Goal: Task Accomplishment & Management: Use online tool/utility

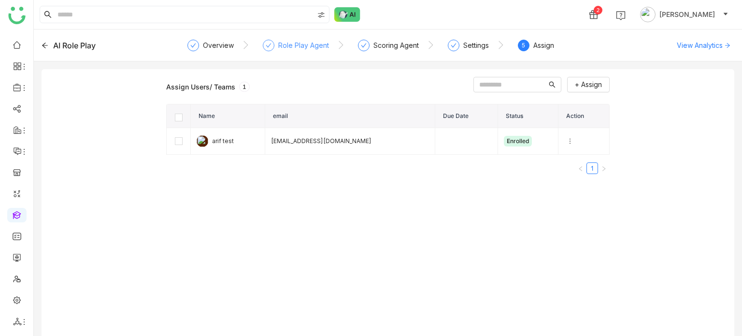
click at [319, 52] on div "Role Play Agent" at bounding box center [296, 48] width 66 height 17
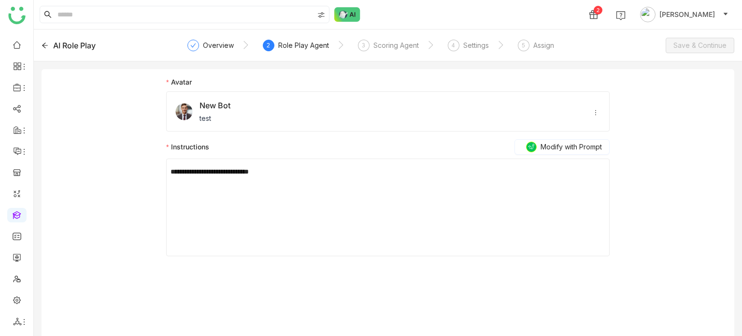
click at [49, 43] on div "AI Role Play" at bounding box center [111, 46] width 139 height 12
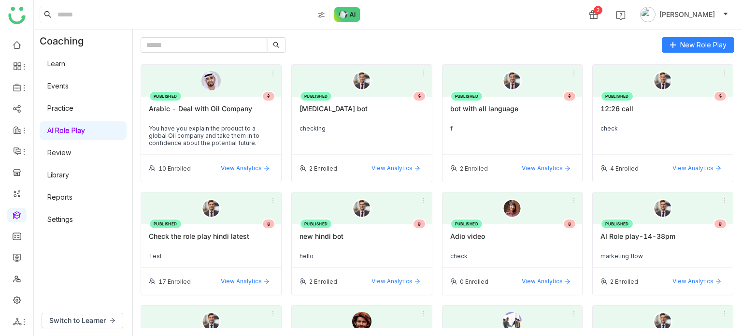
click at [65, 61] on link "Learn" at bounding box center [56, 63] width 18 height 8
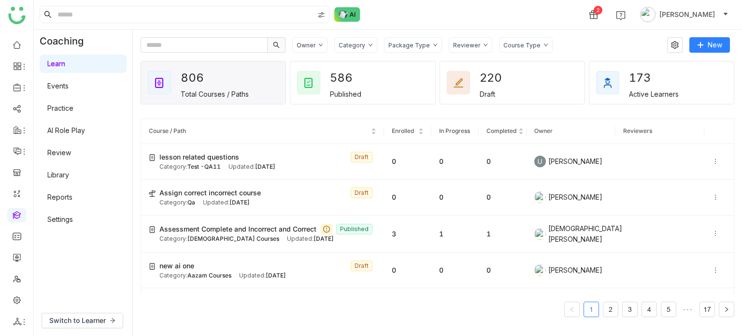
click at [79, 128] on link "AI Role Play" at bounding box center [66, 130] width 38 height 8
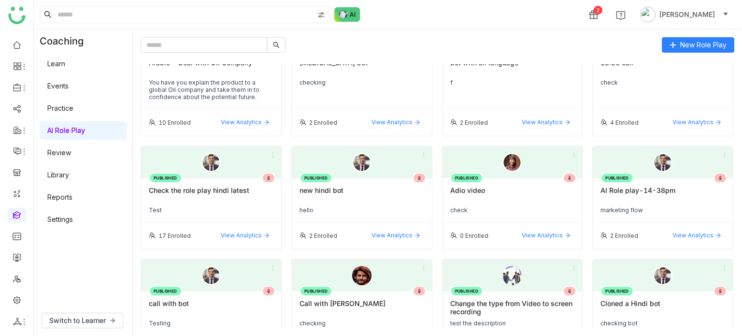
scroll to position [33, 0]
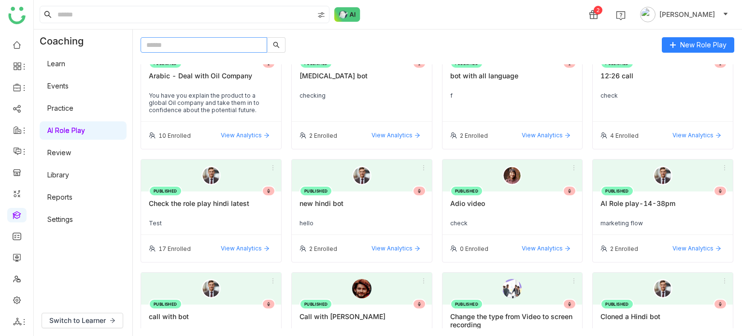
click at [248, 43] on input "text" at bounding box center [204, 44] width 127 height 15
type input "*"
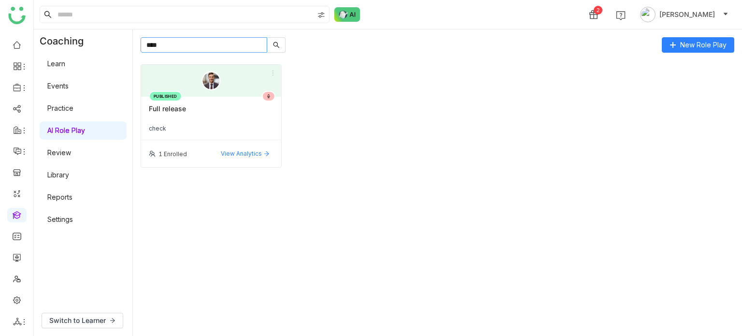
scroll to position [0, 0]
type input "****"
click at [273, 73] on icon at bounding box center [273, 73] width 1 height 5
click at [271, 109] on span "Clone" at bounding box center [258, 109] width 26 height 11
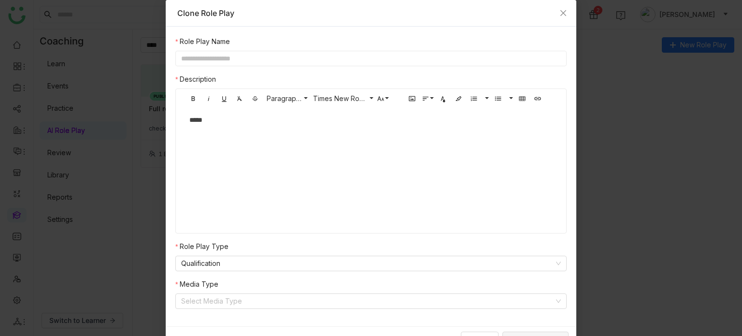
click at [311, 58] on input "text" at bounding box center [370, 58] width 391 height 15
type input "**********"
click at [197, 298] on input at bounding box center [367, 301] width 373 height 14
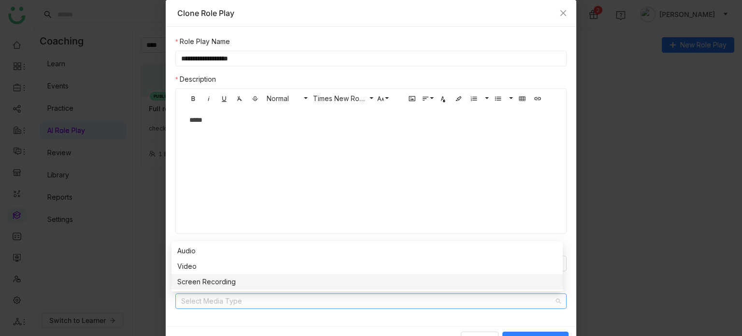
click at [214, 280] on div "Screen Recording" at bounding box center [367, 281] width 380 height 11
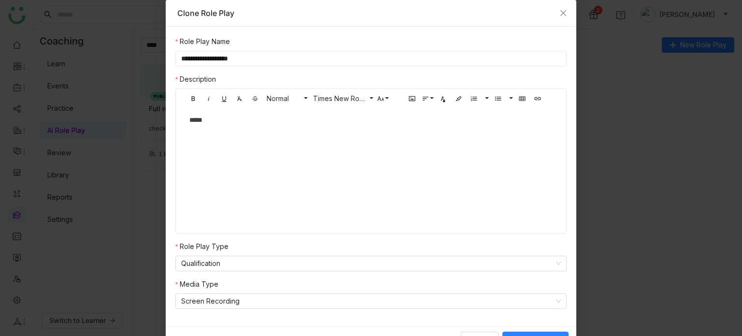
scroll to position [15, 0]
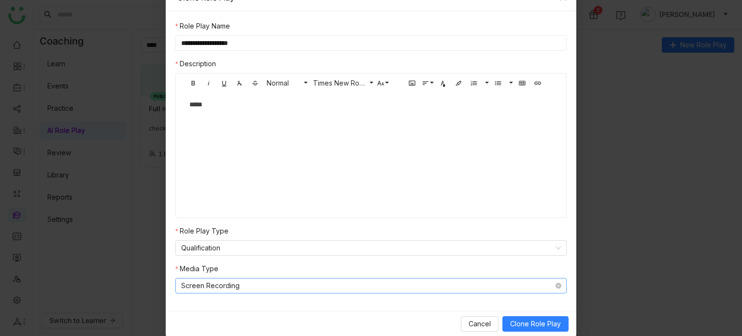
click at [325, 285] on nz-select-item "Screen Recording" at bounding box center [371, 285] width 380 height 14
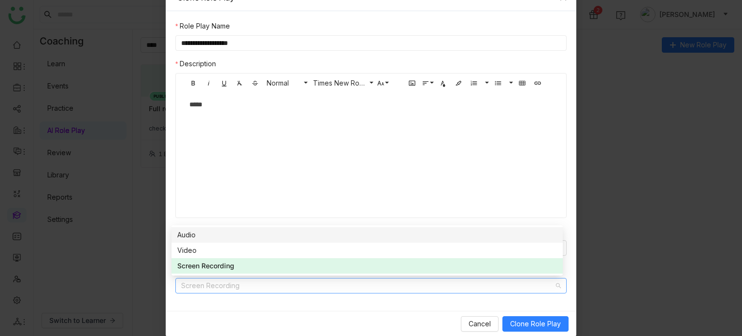
click at [319, 235] on div "Audio" at bounding box center [367, 235] width 380 height 11
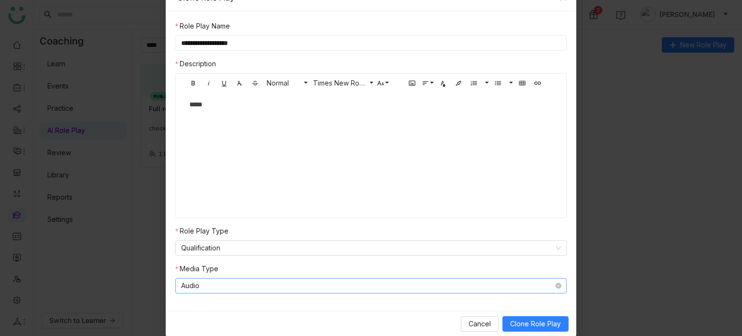
click at [366, 288] on nz-select-item "Audio" at bounding box center [371, 285] width 380 height 14
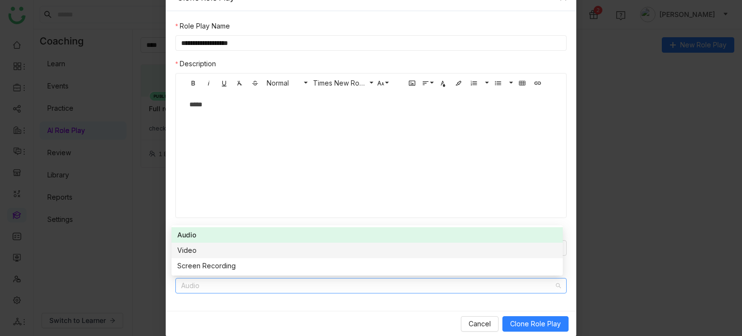
click at [289, 251] on div "Video" at bounding box center [367, 250] width 380 height 11
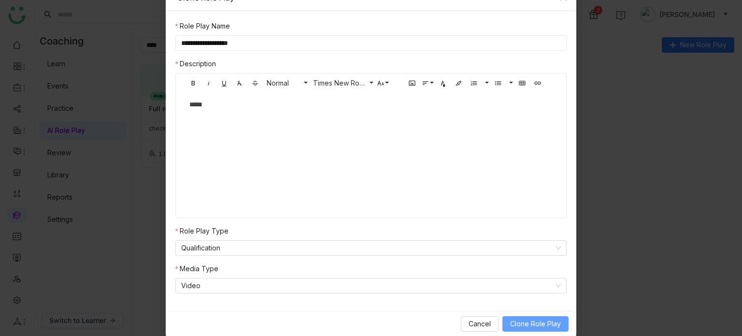
click at [530, 320] on span "Clone Role Play" at bounding box center [535, 324] width 51 height 11
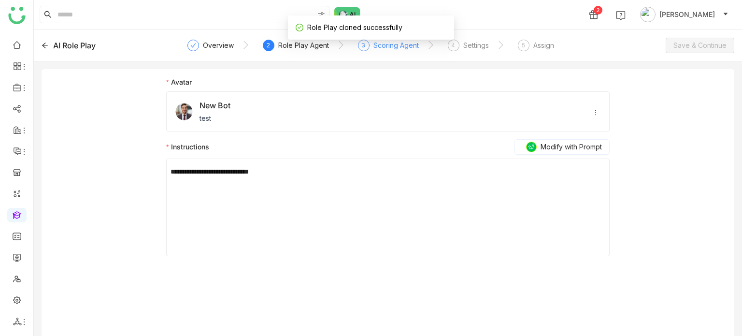
click at [399, 46] on div "Scoring Agent" at bounding box center [396, 46] width 45 height 12
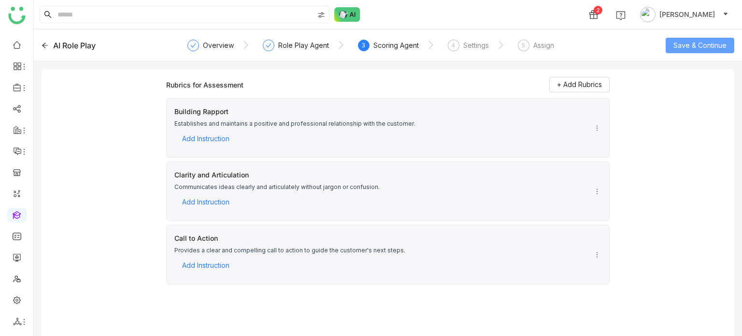
click at [715, 42] on span "Save & Continue" at bounding box center [700, 45] width 53 height 11
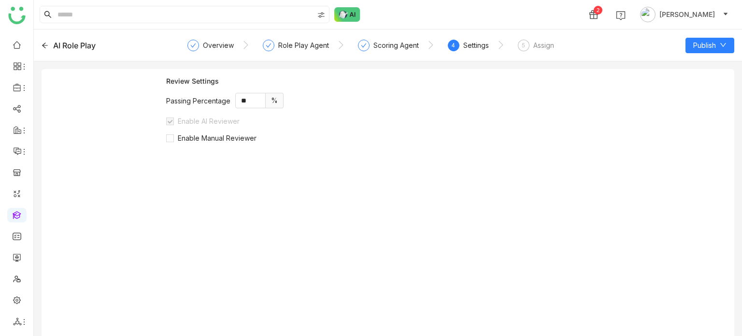
click at [545, 47] on div "Assign" at bounding box center [544, 46] width 21 height 12
click at [728, 46] on button "Publish" at bounding box center [710, 45] width 49 height 15
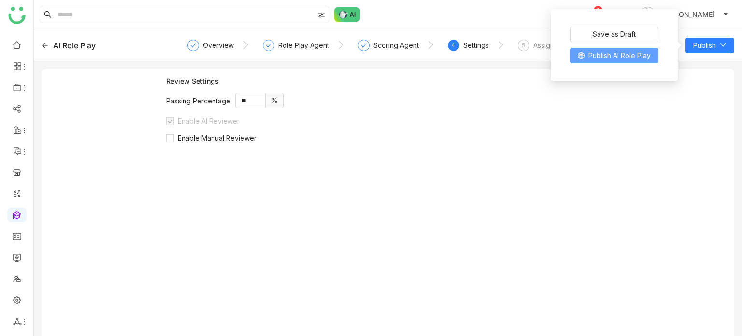
click at [629, 58] on span "Publish AI Role Play" at bounding box center [620, 55] width 62 height 11
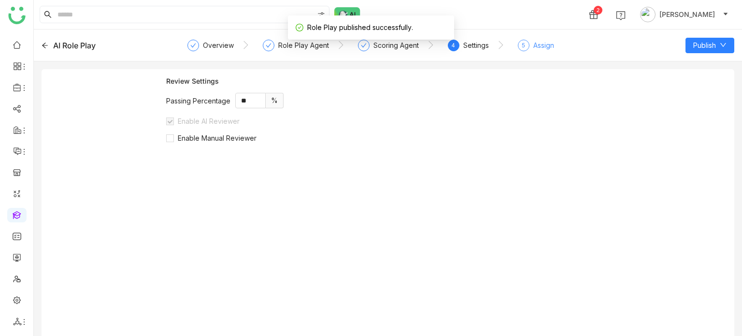
click at [553, 51] on div "5 Assign" at bounding box center [536, 48] width 36 height 17
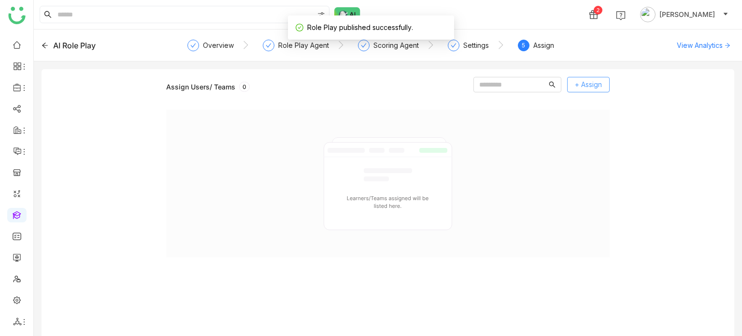
click at [589, 80] on span "+ Assign" at bounding box center [588, 84] width 27 height 11
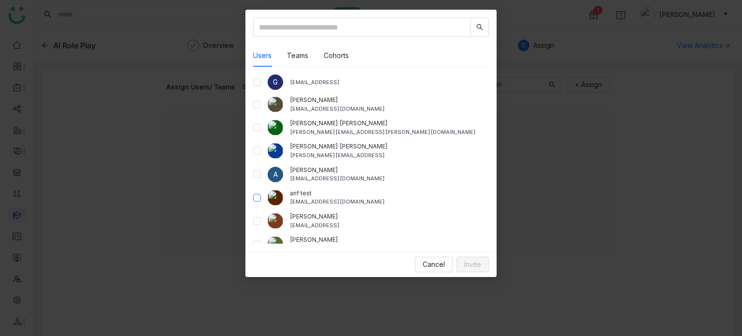
click at [257, 202] on label at bounding box center [257, 197] width 8 height 11
click at [471, 264] on span "Invite" at bounding box center [472, 264] width 17 height 11
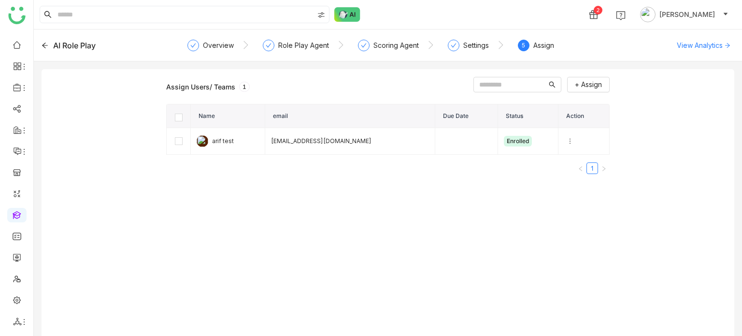
click at [54, 44] on div "AI Role Play" at bounding box center [74, 46] width 43 height 12
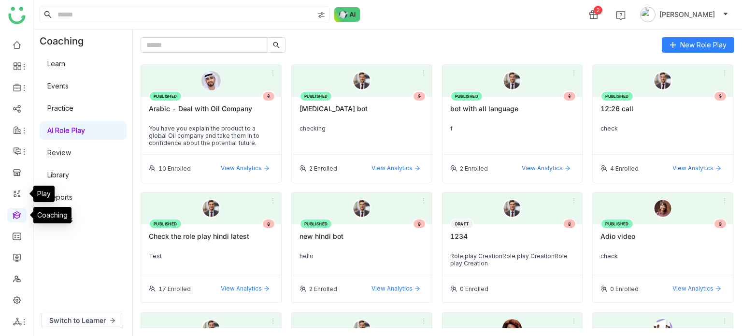
click at [17, 214] on link at bounding box center [17, 214] width 9 height 8
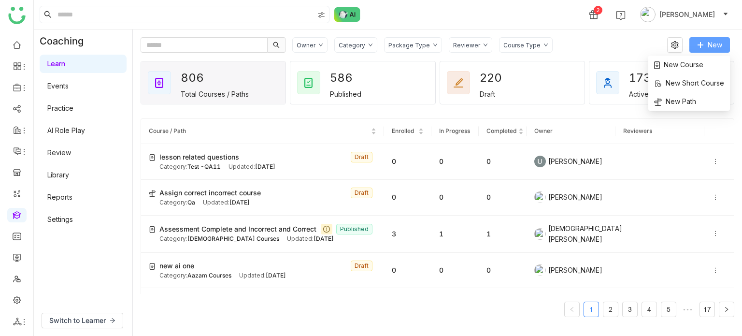
click at [712, 40] on span "New" at bounding box center [715, 45] width 14 height 11
click at [700, 62] on span "New Course" at bounding box center [678, 64] width 49 height 11
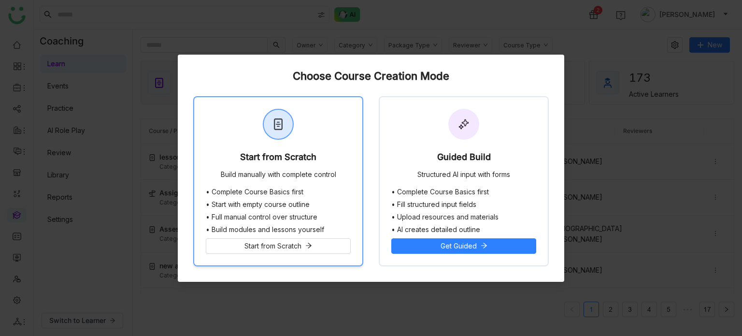
click at [313, 148] on div "Start from Scratch Build manually with complete control" at bounding box center [278, 142] width 168 height 91
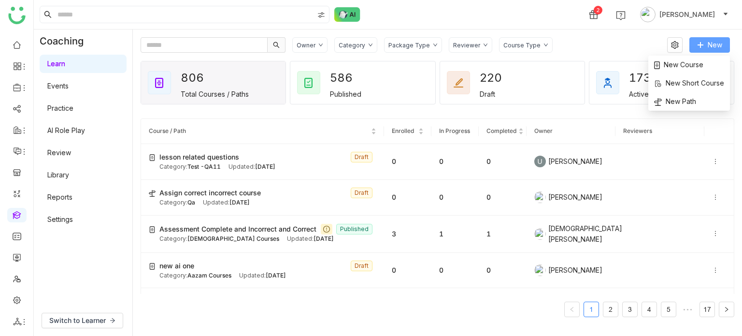
click at [716, 50] on button "New" at bounding box center [710, 44] width 41 height 15
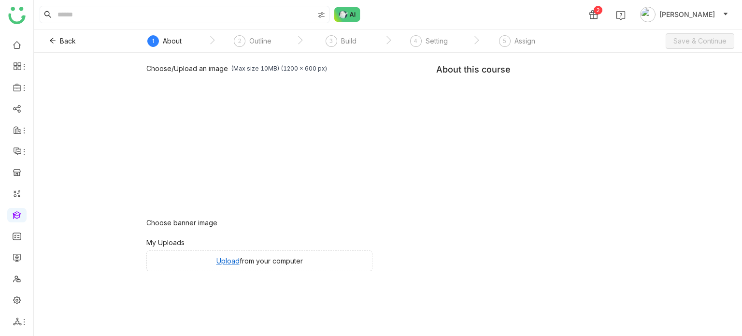
click at [696, 63] on div "Choose/Upload an image (Max size 10MB) (1200 x 600 px) Browse Image Choose bann…" at bounding box center [388, 194] width 709 height 283
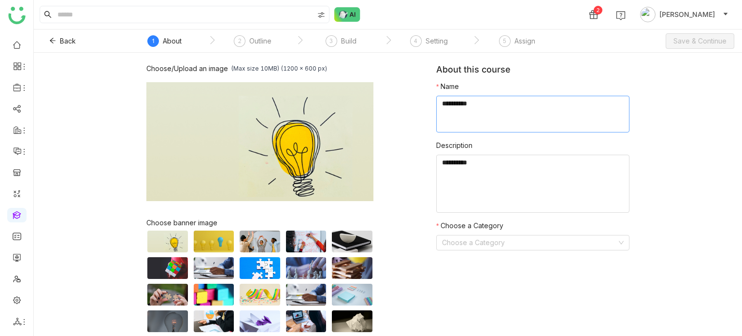
click at [516, 110] on textarea at bounding box center [532, 114] width 193 height 37
type textarea "**********"
type textarea "********"
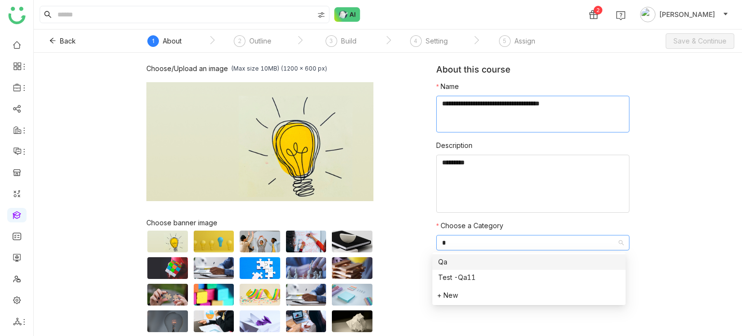
type input "**"
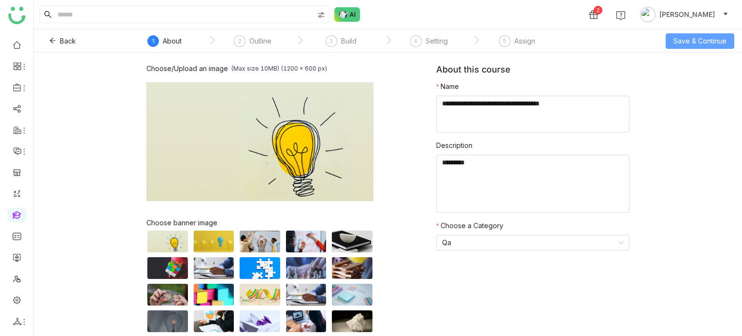
click at [684, 43] on span "Save & Continue" at bounding box center [700, 41] width 53 height 11
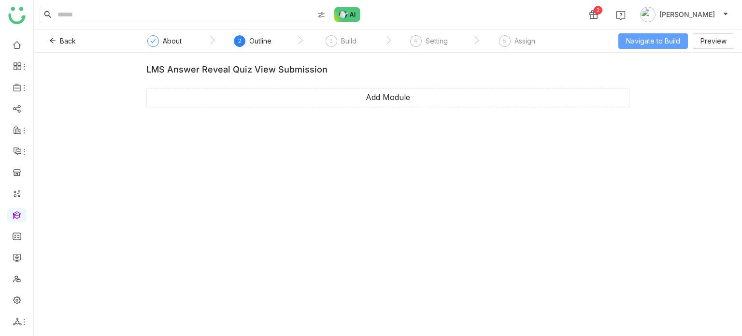
click at [642, 40] on span "Navigate to Build" at bounding box center [653, 41] width 54 height 11
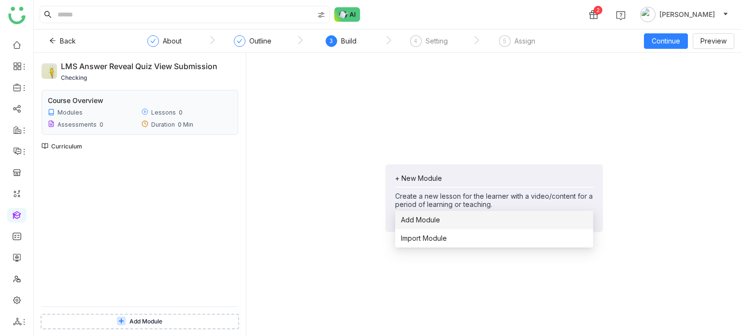
click at [425, 216] on span "Add Module" at bounding box center [420, 220] width 39 height 11
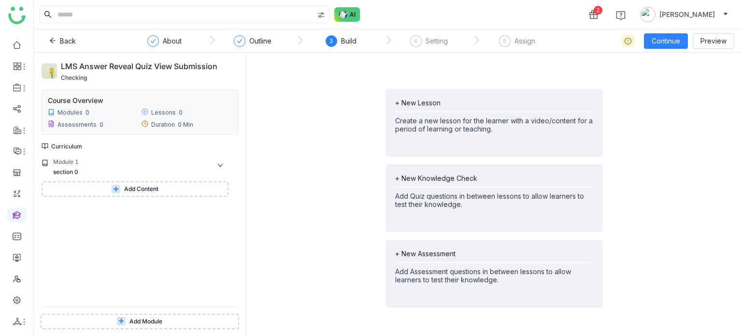
click at [358, 176] on div "+ New Lesson Create a new lesson for the learner with a video/content for a per…" at bounding box center [494, 197] width 480 height 275
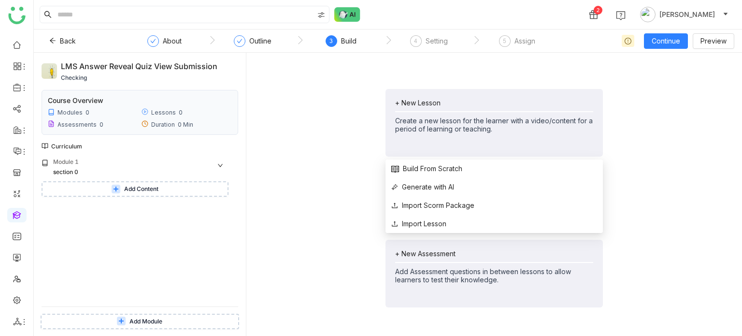
click at [452, 101] on div "+ New Lesson" at bounding box center [494, 103] width 198 height 8
click at [459, 171] on span "Build From Scratch" at bounding box center [426, 168] width 71 height 11
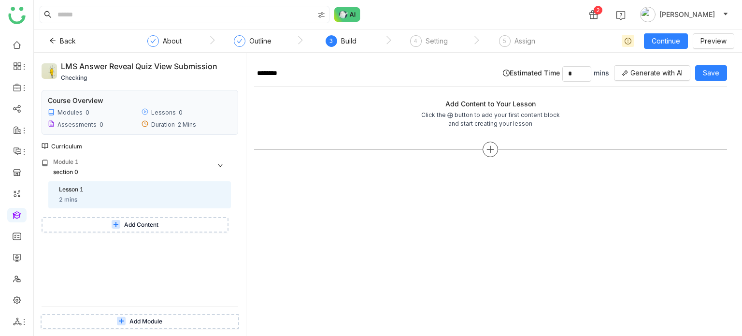
click at [489, 150] on icon at bounding box center [490, 149] width 9 height 9
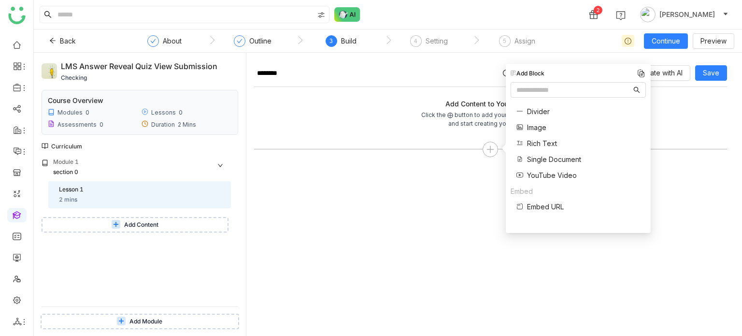
click at [543, 157] on span "Single Document" at bounding box center [554, 159] width 54 height 10
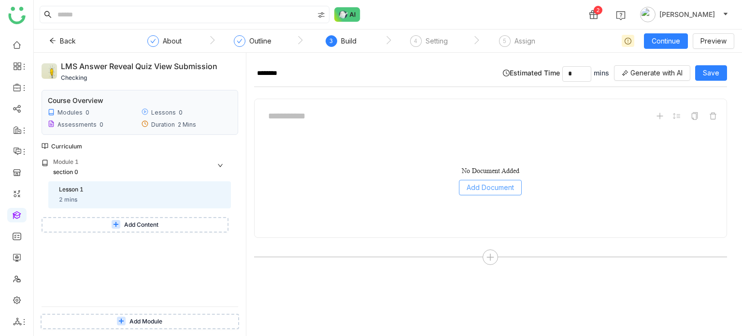
click at [509, 180] on button "Add Document" at bounding box center [490, 187] width 63 height 15
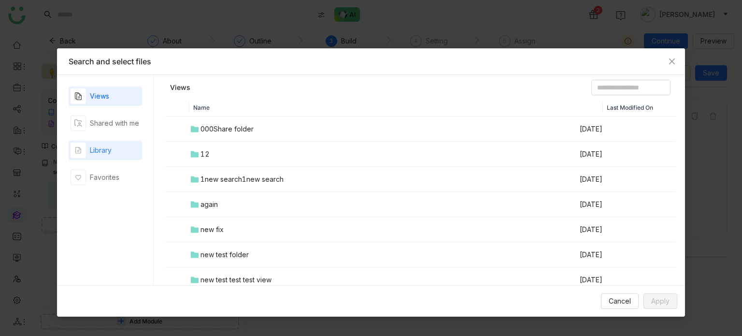
click at [134, 143] on div "Library" at bounding box center [105, 150] width 73 height 19
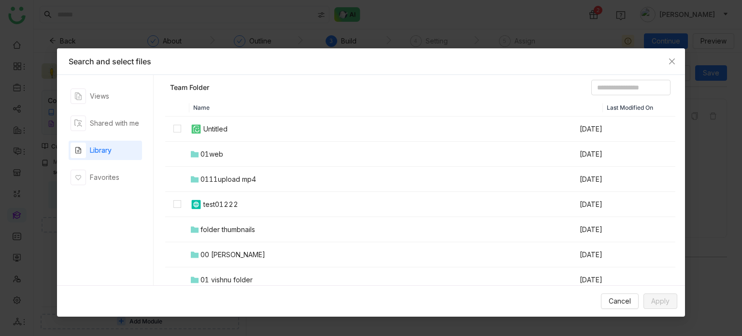
scroll to position [63, 0]
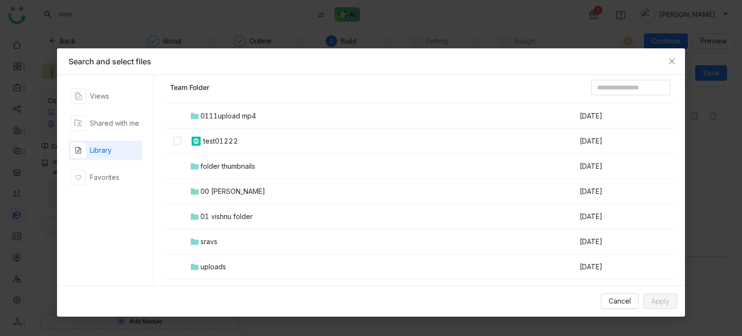
click at [225, 189] on div "00 Arif Folder" at bounding box center [233, 191] width 65 height 11
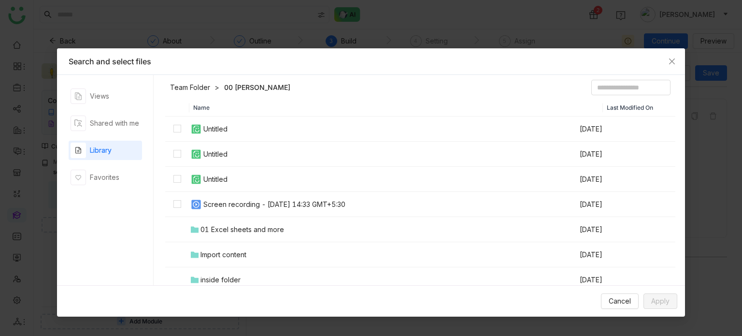
click at [232, 200] on div "Screen recording - 3 October 2025 at 14:33 GMT+5:30" at bounding box center [274, 204] width 142 height 11
click at [664, 307] on button "Apply" at bounding box center [661, 300] width 34 height 15
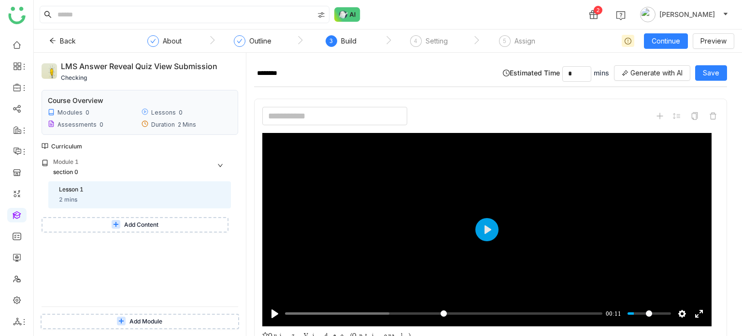
click at [382, 112] on input at bounding box center [334, 116] width 145 height 18
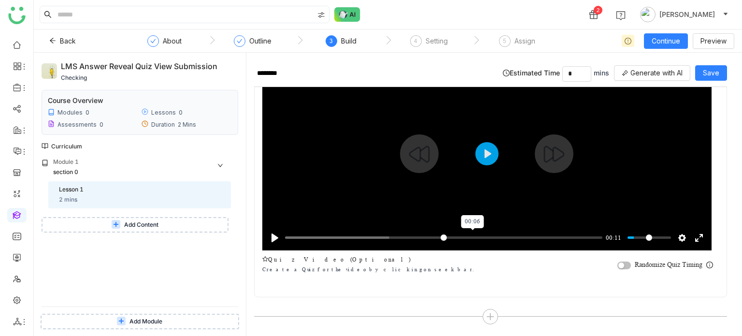
type input "**********"
click at [474, 238] on input "Seek" at bounding box center [444, 237] width 318 height 9
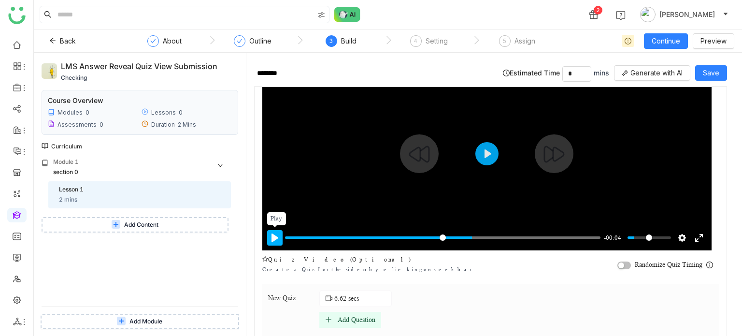
click at [274, 232] on button "Pause Play" at bounding box center [274, 237] width 15 height 15
type input "*****"
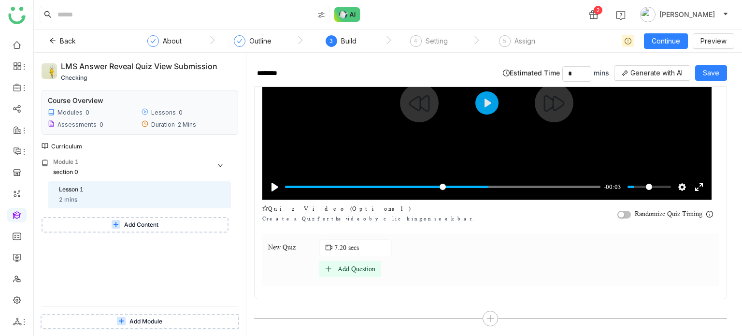
scroll to position [129, 0]
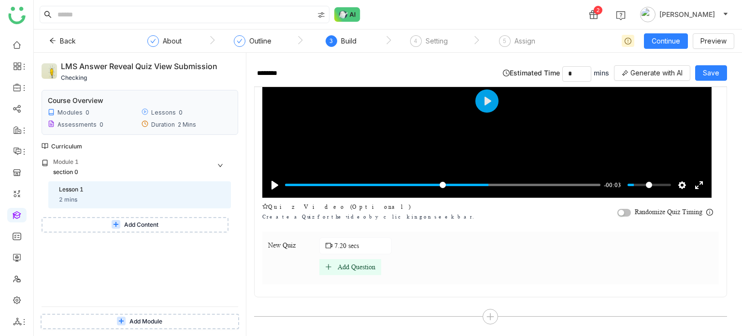
click at [366, 268] on div "Add Question" at bounding box center [357, 267] width 38 height 8
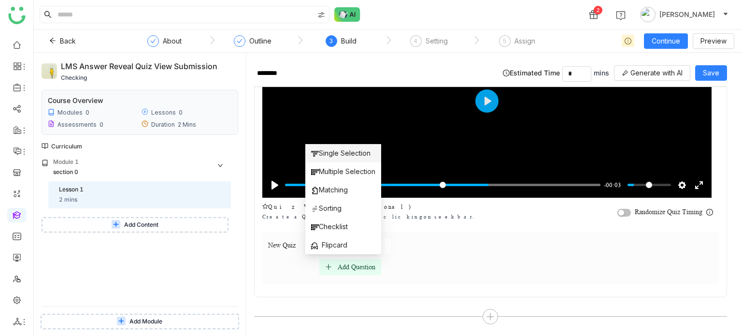
click at [350, 150] on span "Single Selection" at bounding box center [340, 153] width 59 height 11
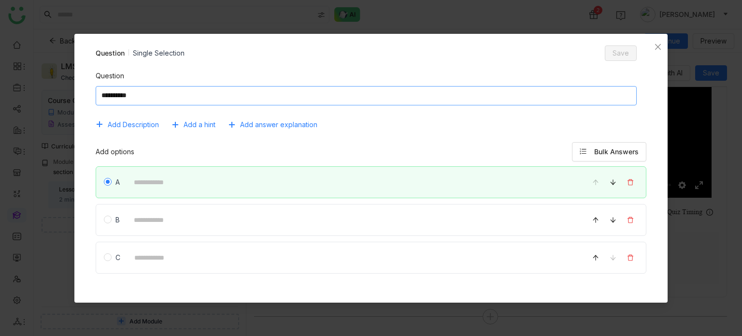
click at [361, 91] on textarea at bounding box center [367, 95] width 542 height 19
type textarea "**********"
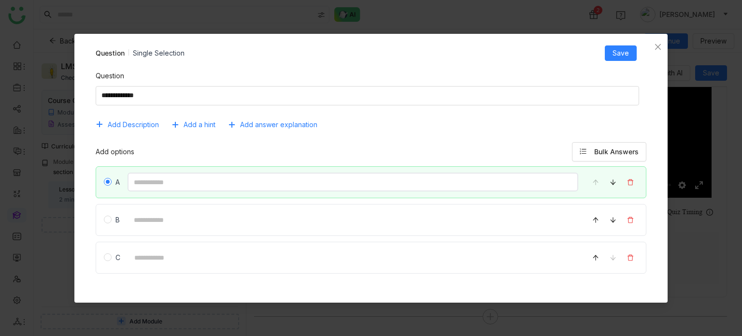
click at [226, 188] on input at bounding box center [353, 182] width 451 height 19
type input "*"
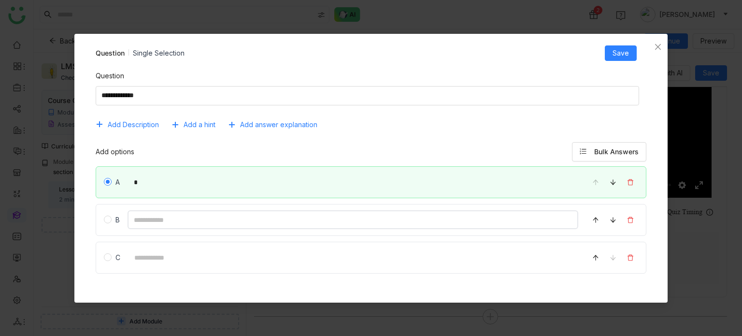
click at [149, 216] on input at bounding box center [353, 219] width 451 height 19
type input "*"
click at [148, 261] on input at bounding box center [353, 257] width 451 height 19
type input "*"
click at [616, 45] on button "Save" at bounding box center [621, 52] width 32 height 15
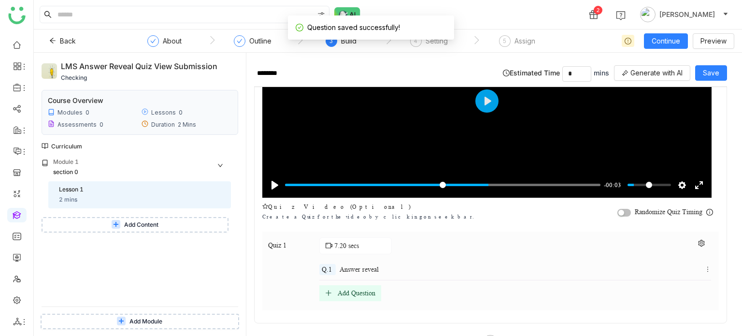
click at [346, 286] on div "Add Question" at bounding box center [350, 293] width 62 height 16
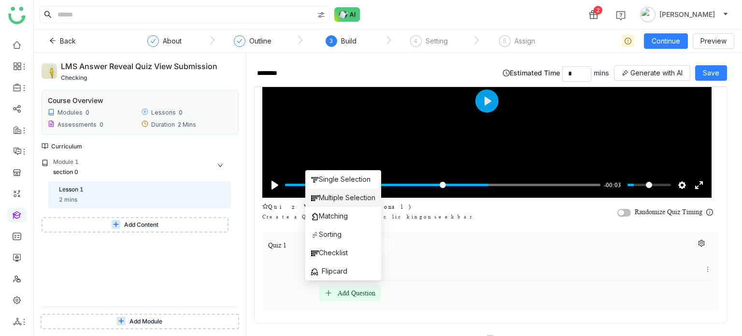
click at [332, 203] on span "Multiple Selection" at bounding box center [343, 197] width 64 height 11
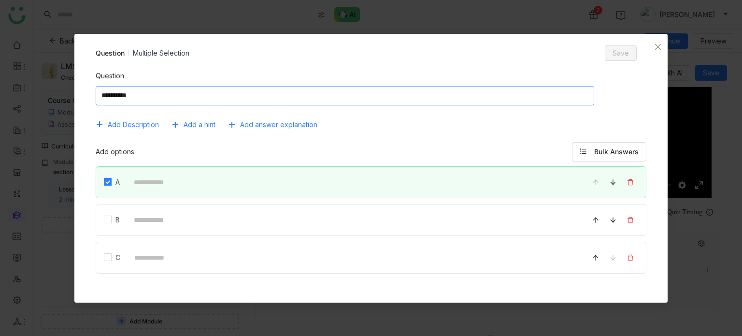
click at [243, 100] on textarea at bounding box center [345, 95] width 499 height 19
type textarea "**********"
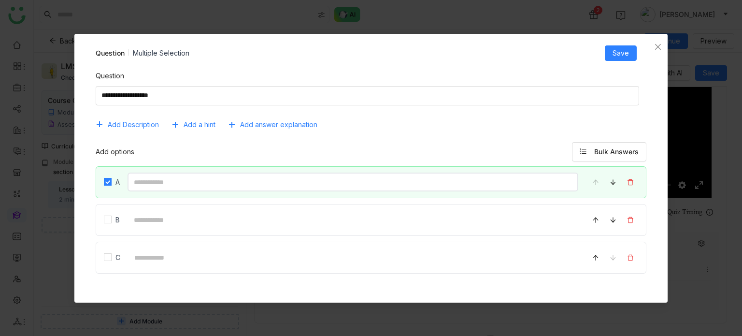
click at [184, 181] on input at bounding box center [353, 182] width 451 height 19
type input "*"
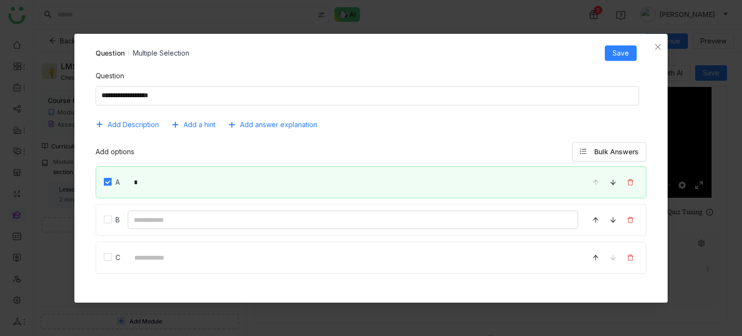
click at [148, 223] on input at bounding box center [353, 219] width 451 height 19
click at [148, 223] on input "*" at bounding box center [353, 219] width 451 height 19
type input "*"
click at [145, 252] on input at bounding box center [353, 257] width 451 height 19
type input "*"
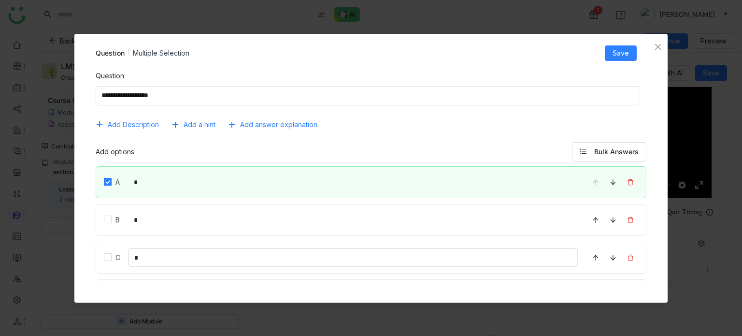
click at [145, 252] on input "*" at bounding box center [353, 257] width 451 height 19
type input "*"
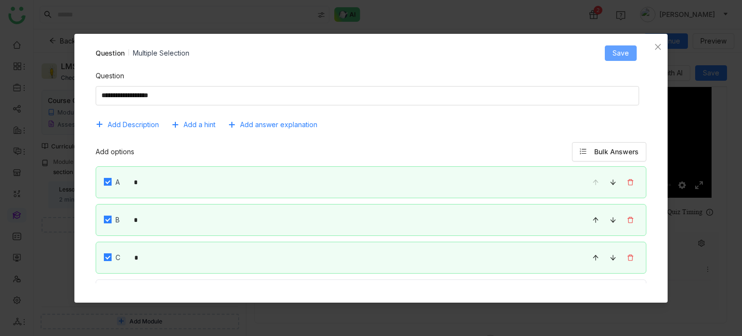
click at [615, 57] on span "Save" at bounding box center [621, 53] width 16 height 11
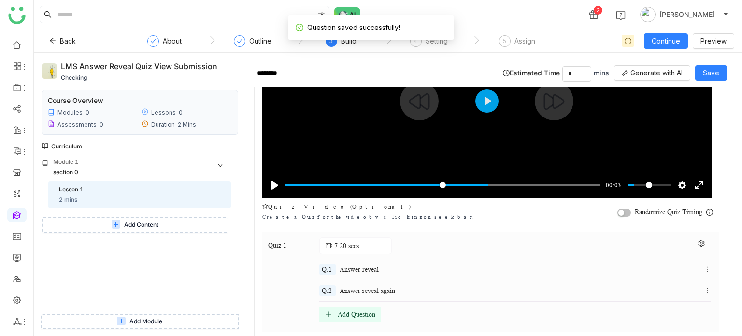
scroll to position [0, 0]
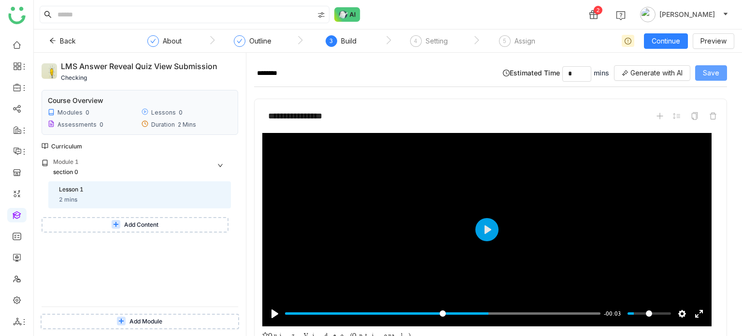
click at [706, 78] on span "Save" at bounding box center [711, 73] width 16 height 11
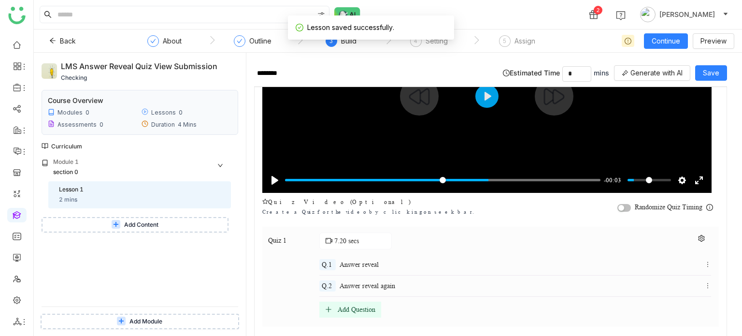
scroll to position [133, 0]
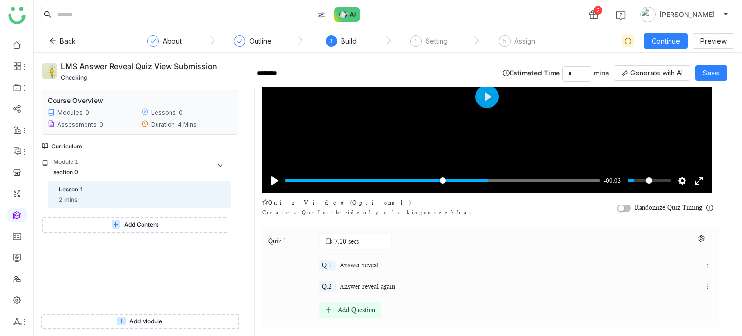
click at [636, 234] on div "7.20 secs Q.1 Answer reveal Q.2 Answer reveal again Add Question" at bounding box center [515, 275] width 392 height 85
click at [698, 239] on icon at bounding box center [701, 238] width 7 height 7
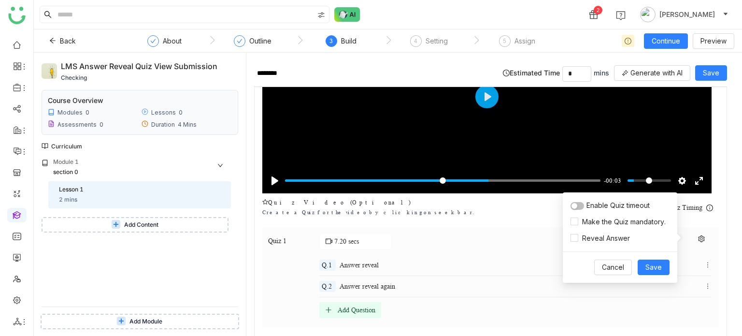
click at [583, 307] on div "Q.1 Answer reveal Q.2 Answer reveal again Add Question" at bounding box center [515, 286] width 392 height 63
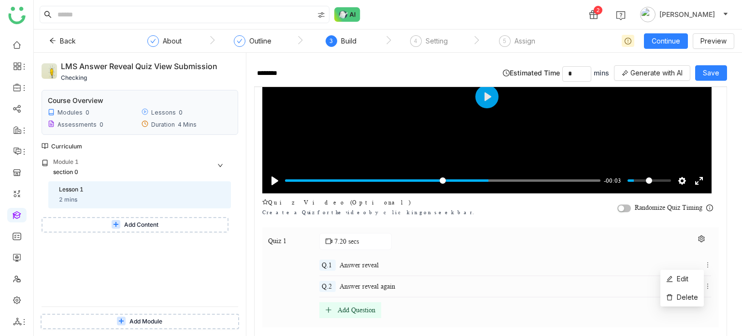
click at [705, 261] on icon at bounding box center [708, 264] width 7 height 7
click at [688, 283] on span "Edit" at bounding box center [678, 279] width 22 height 11
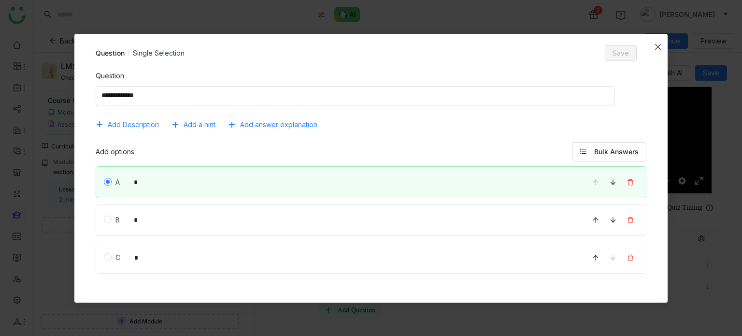
click at [658, 48] on icon "Close" at bounding box center [658, 47] width 8 height 8
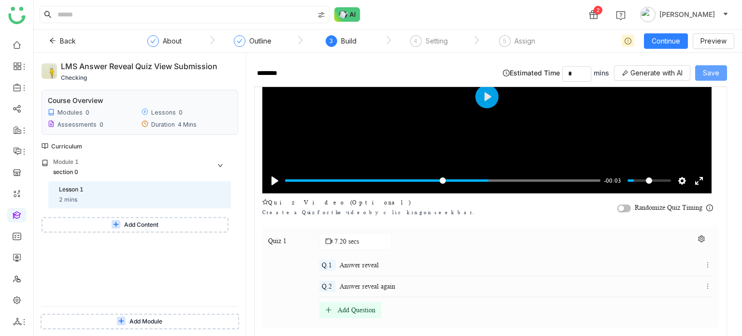
click at [722, 75] on button "Save" at bounding box center [712, 72] width 32 height 15
click at [435, 48] on div "4 Setting" at bounding box center [429, 43] width 38 height 17
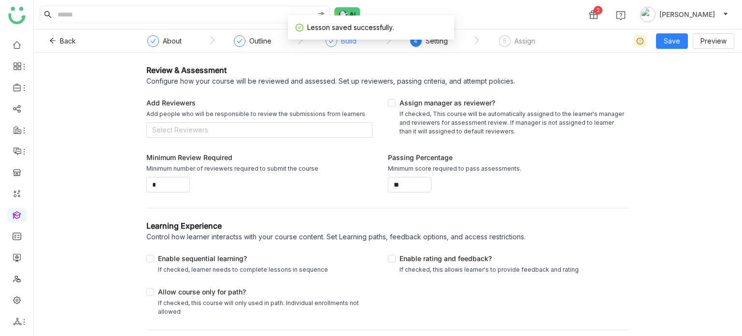
click at [329, 41] on icon at bounding box center [332, 41] width 6 height 6
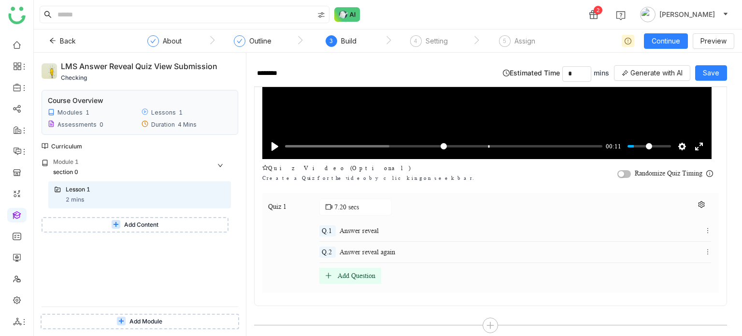
scroll to position [176, 0]
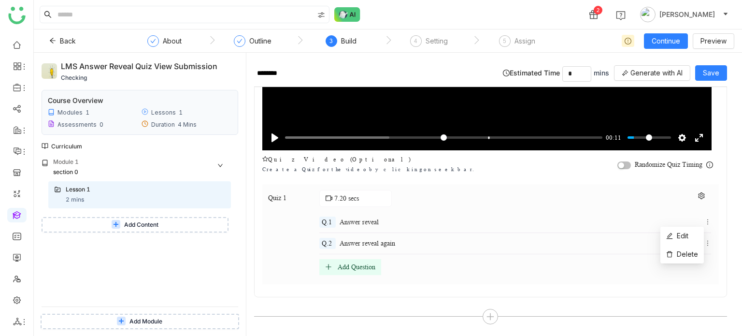
click at [705, 220] on icon at bounding box center [708, 221] width 7 height 7
click at [689, 235] on span "Edit" at bounding box center [683, 236] width 12 height 8
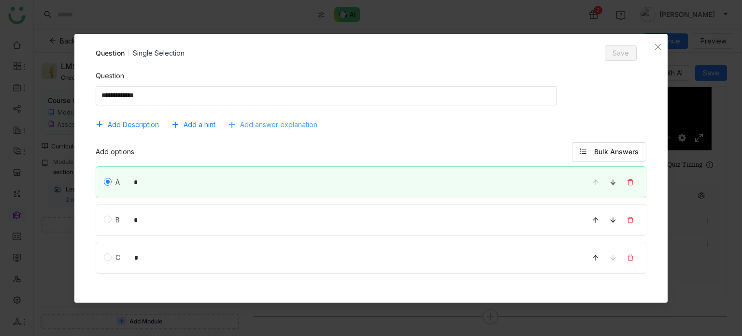
click at [288, 131] on button "Add answer explanation" at bounding box center [276, 124] width 97 height 15
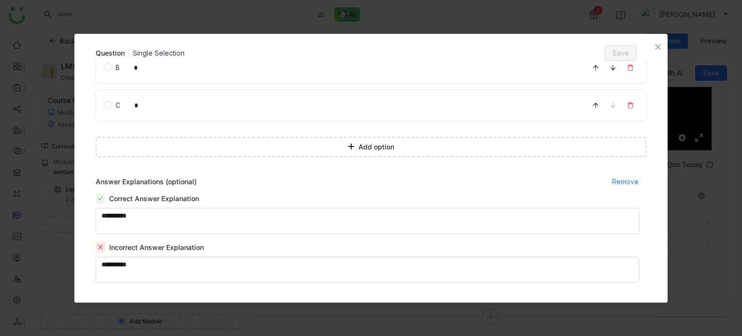
scroll to position [159, 0]
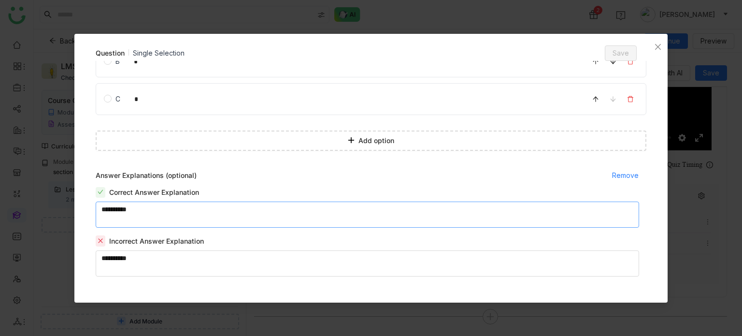
click at [269, 220] on textarea at bounding box center [368, 215] width 544 height 26
type textarea "**********"
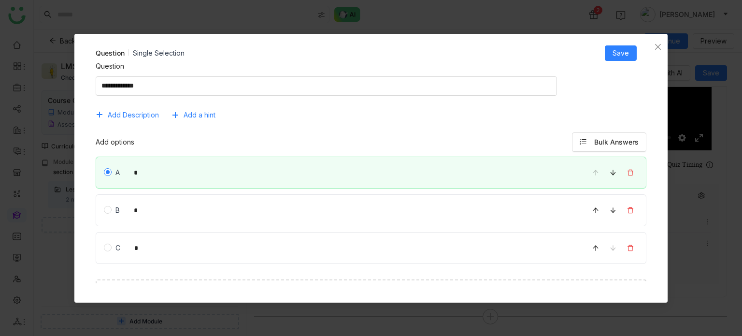
scroll to position [2, 0]
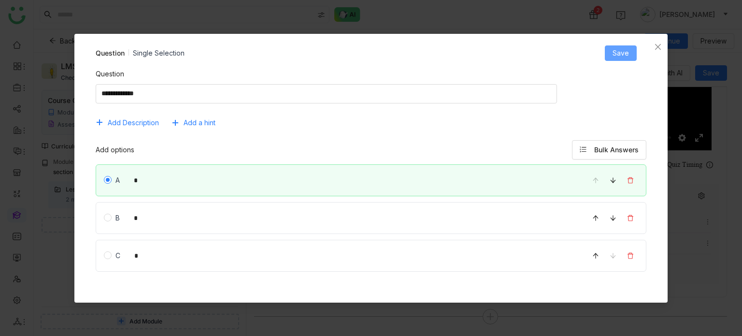
type textarea "**********"
click at [636, 53] on button "Save" at bounding box center [621, 52] width 32 height 15
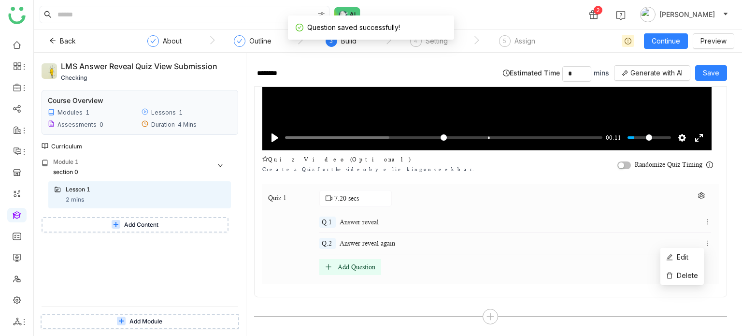
click at [705, 243] on icon at bounding box center [708, 243] width 7 height 7
click at [694, 251] on li "Edit" at bounding box center [682, 257] width 43 height 18
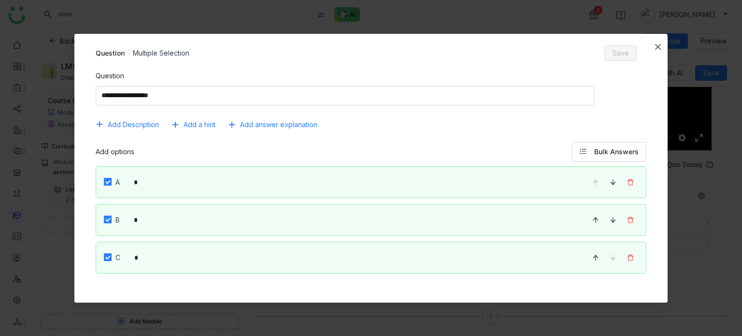
scroll to position [35, 0]
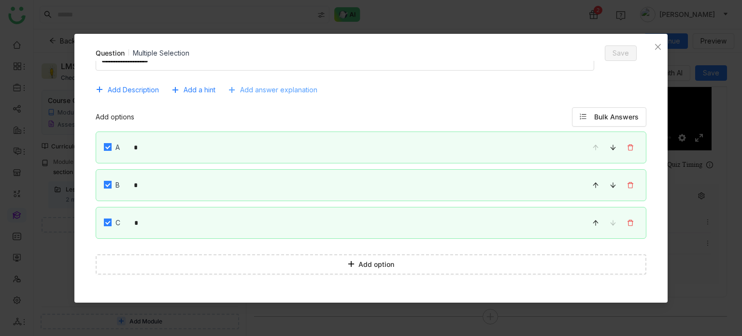
click at [298, 90] on span "Add answer explanation" at bounding box center [278, 90] width 77 height 11
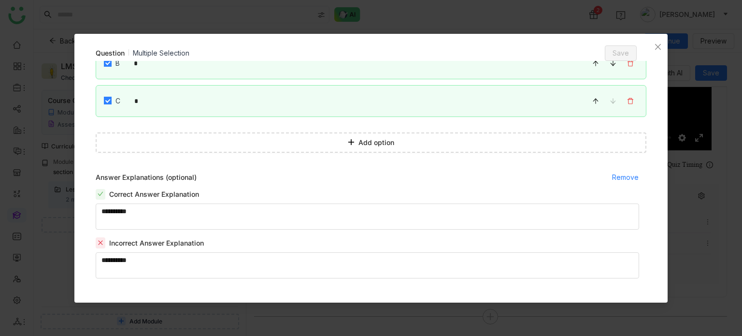
scroll to position [159, 0]
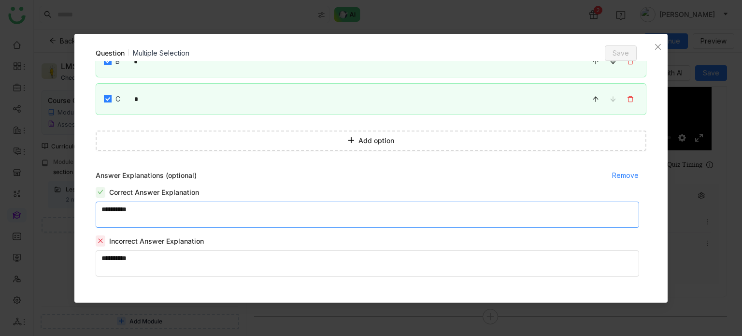
click at [266, 206] on textarea at bounding box center [368, 215] width 544 height 26
type textarea "**********"
click at [623, 55] on span "Save" at bounding box center [621, 53] width 16 height 11
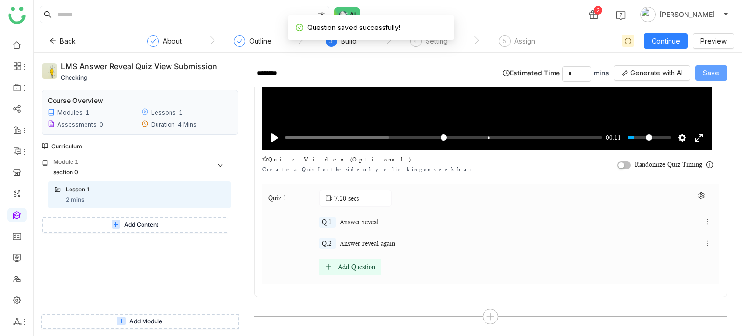
click at [705, 73] on span "Save" at bounding box center [711, 73] width 16 height 11
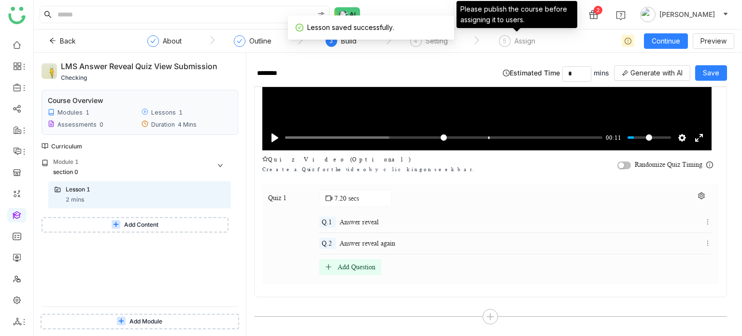
click at [520, 44] on div "Assign" at bounding box center [525, 41] width 21 height 12
click at [433, 46] on div "Setting" at bounding box center [437, 41] width 22 height 12
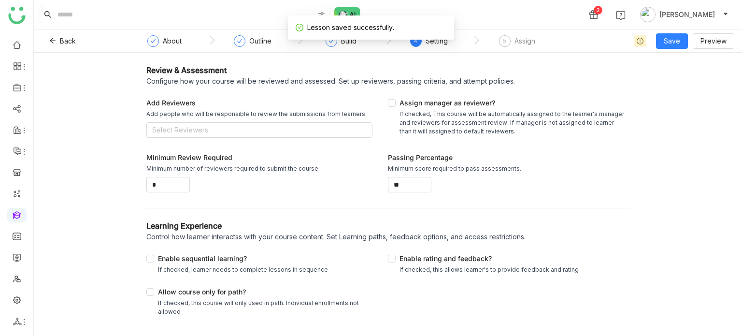
click at [522, 52] on div "5 Assign" at bounding box center [517, 43] width 36 height 17
click at [676, 45] on span "Save" at bounding box center [672, 41] width 16 height 11
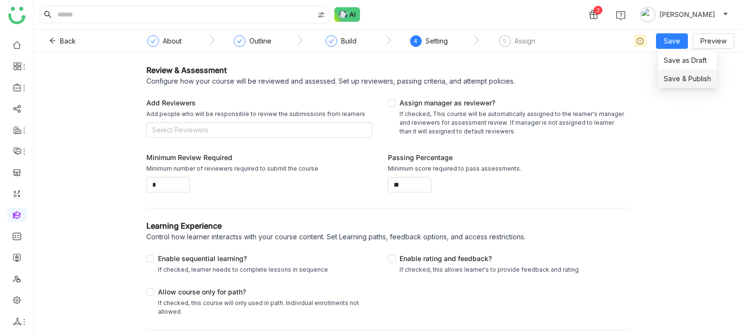
click at [679, 81] on span "Save & Publish" at bounding box center [687, 78] width 47 height 11
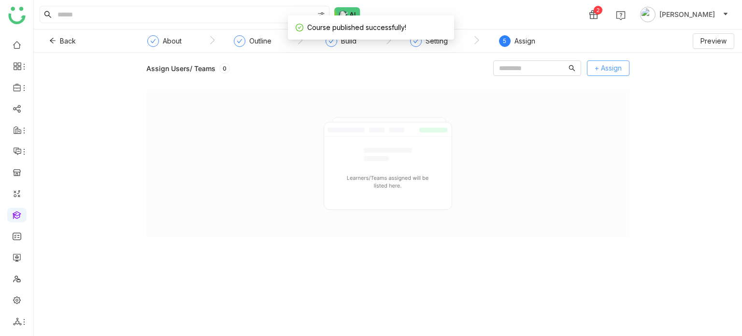
click at [618, 75] on button "+ Assign" at bounding box center [608, 67] width 43 height 15
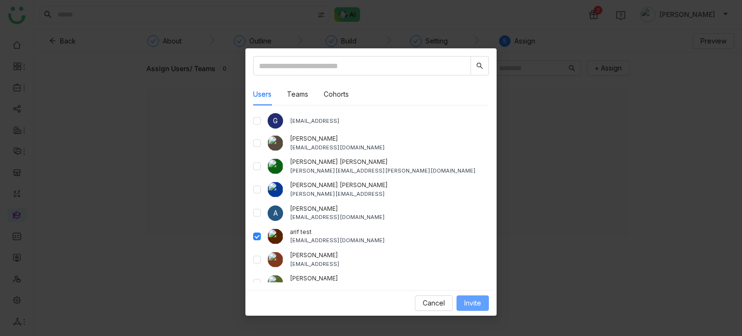
click at [468, 303] on span "Invite" at bounding box center [472, 303] width 17 height 11
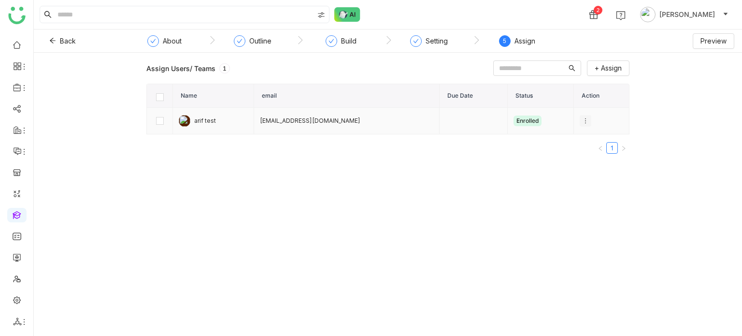
click at [580, 125] on button at bounding box center [586, 121] width 12 height 12
click at [582, 139] on icon at bounding box center [582, 138] width 7 height 7
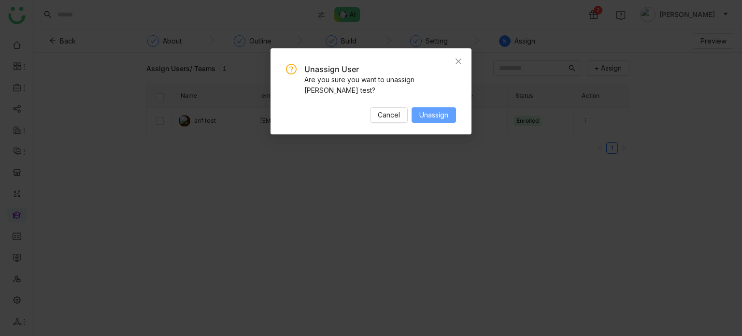
click at [442, 110] on span "Unassign" at bounding box center [434, 115] width 29 height 11
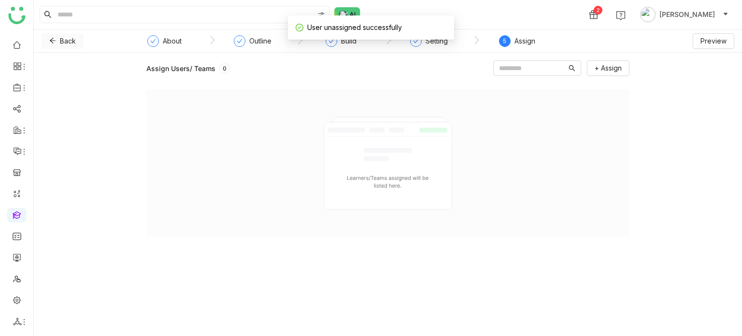
click at [63, 38] on span "Back" at bounding box center [68, 41] width 16 height 11
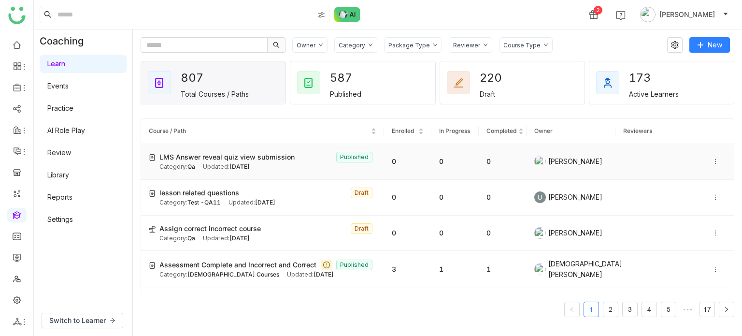
click at [712, 162] on icon at bounding box center [715, 161] width 7 height 7
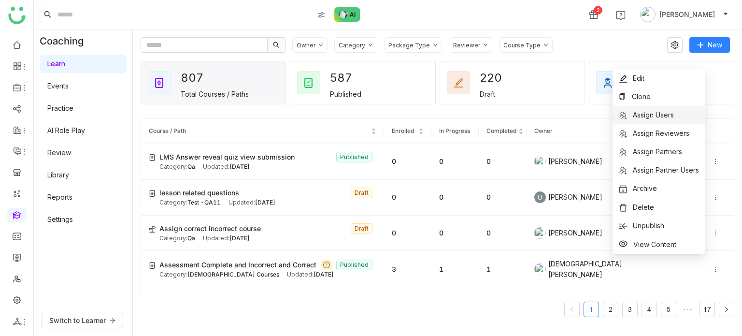
click at [679, 118] on li "Assign Users" at bounding box center [659, 115] width 92 height 18
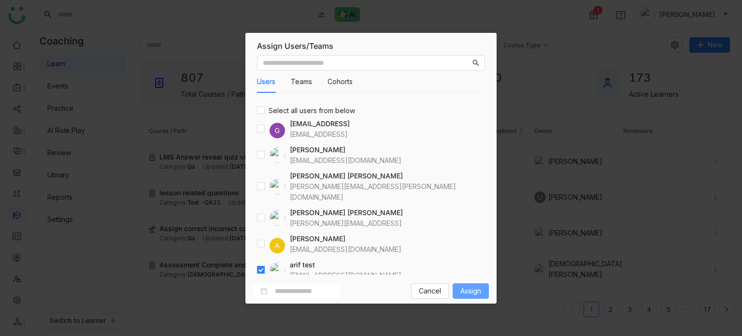
click at [466, 290] on span "Assign" at bounding box center [471, 291] width 21 height 11
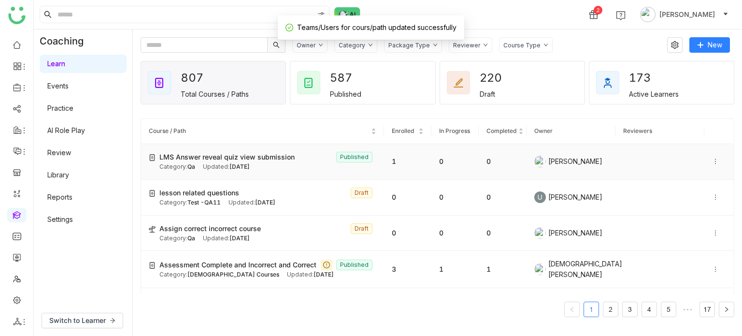
click at [302, 164] on div "Category: Qa Updated: Oct 10, 2025" at bounding box center [267, 166] width 217 height 9
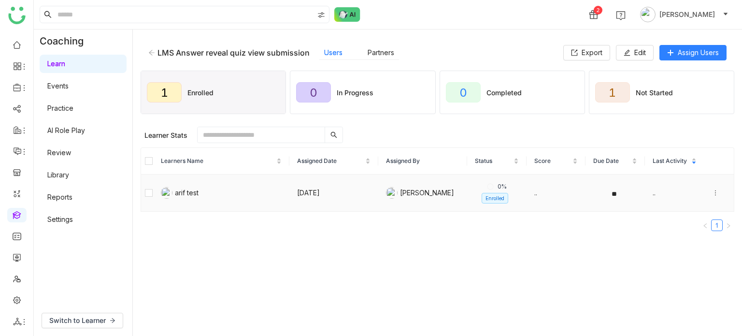
click at [712, 189] on icon at bounding box center [715, 192] width 7 height 7
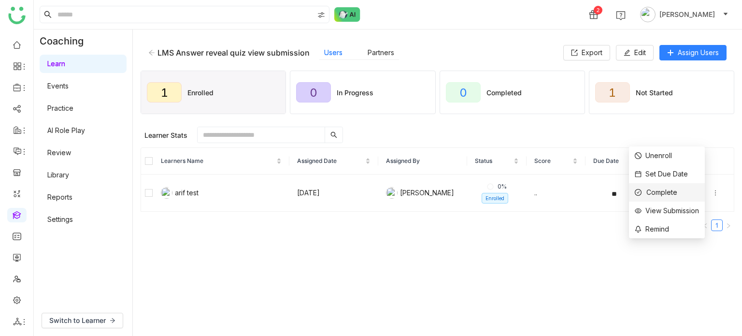
click at [667, 196] on div "Complete" at bounding box center [656, 192] width 43 height 11
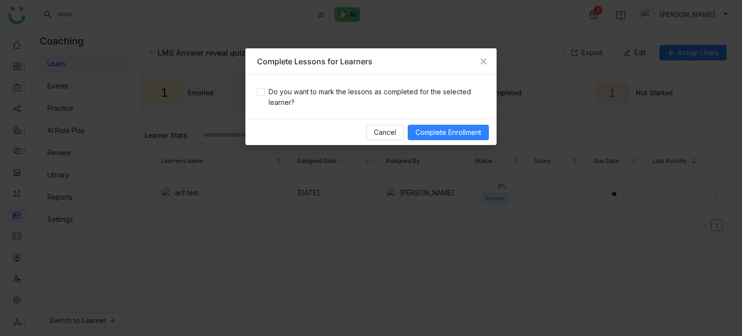
click at [431, 112] on div "Do you want to mark the lessons as completed for the selected learner?" at bounding box center [371, 97] width 251 height 44
click at [431, 98] on span "Do you want to mark the lessons as completed for the selected learner?" at bounding box center [375, 97] width 220 height 21
click at [446, 136] on span "Complete Enrollment" at bounding box center [449, 132] width 66 height 11
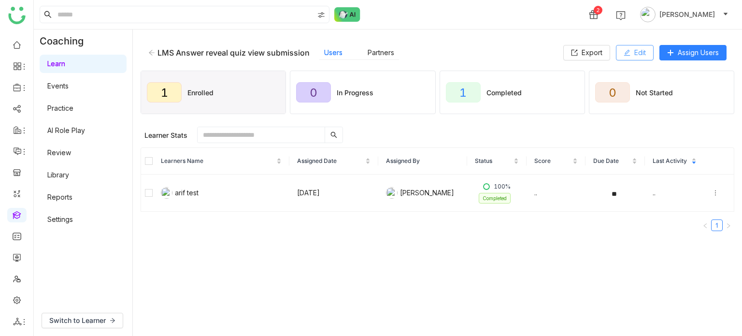
click at [640, 56] on span "Edit" at bounding box center [641, 52] width 12 height 11
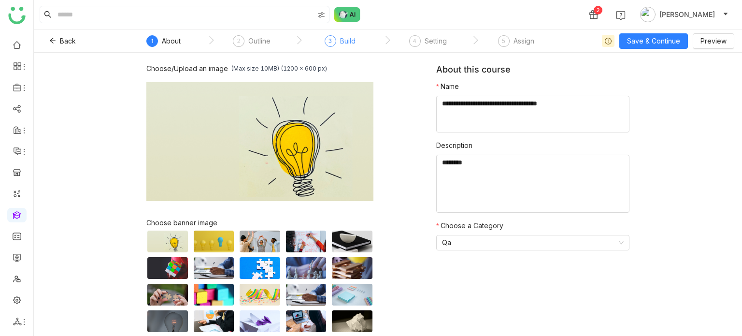
click at [336, 38] on div "3" at bounding box center [331, 41] width 12 height 12
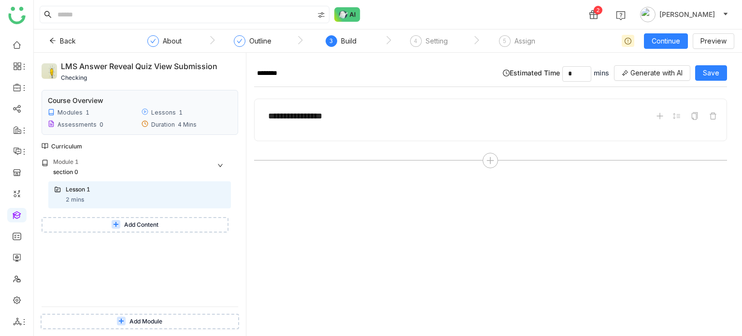
click at [146, 232] on button "Add Content" at bounding box center [135, 224] width 187 height 15
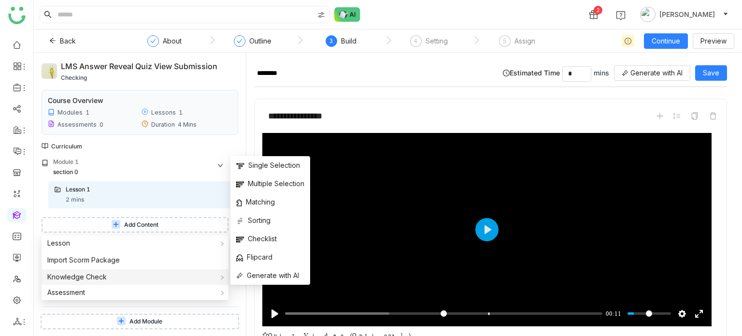
click at [137, 280] on div "Knowledge Check" at bounding box center [135, 276] width 187 height 15
click at [289, 166] on span "Single Selection" at bounding box center [268, 165] width 64 height 11
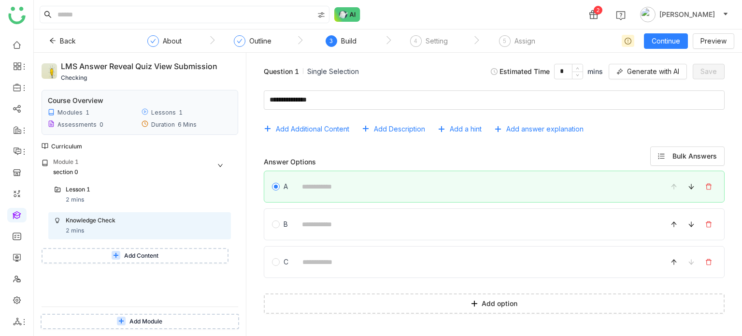
click at [342, 173] on div "A" at bounding box center [494, 187] width 461 height 32
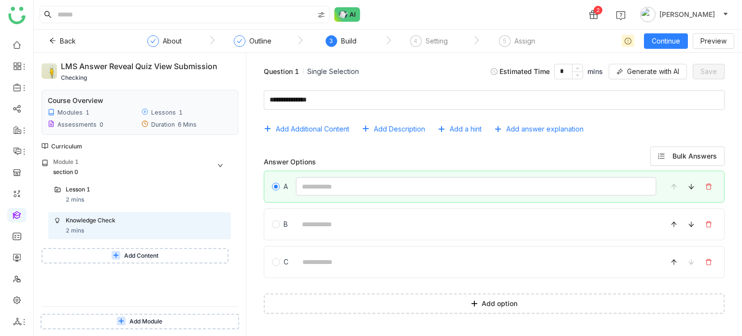
click at [340, 188] on input at bounding box center [476, 186] width 361 height 19
type input "*"
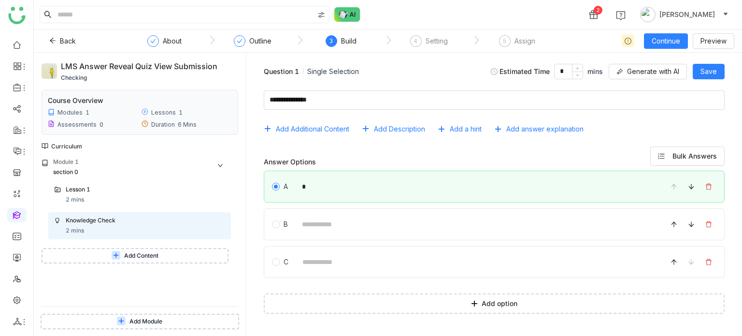
drag, startPoint x: 319, startPoint y: 235, endPoint x: 327, endPoint y: 224, distance: 13.7
click at [327, 224] on div "A * B C" at bounding box center [494, 227] width 461 height 113
click at [327, 224] on input at bounding box center [476, 224] width 361 height 19
type input "*"
click at [318, 258] on input at bounding box center [476, 261] width 361 height 19
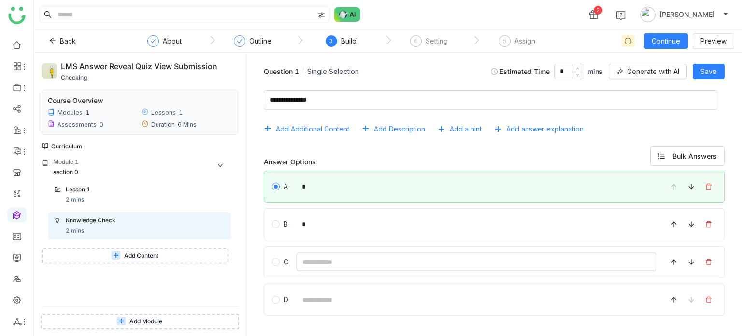
click at [318, 258] on input at bounding box center [476, 261] width 361 height 19
type input "*"
click at [106, 252] on button "Add Content" at bounding box center [135, 255] width 187 height 15
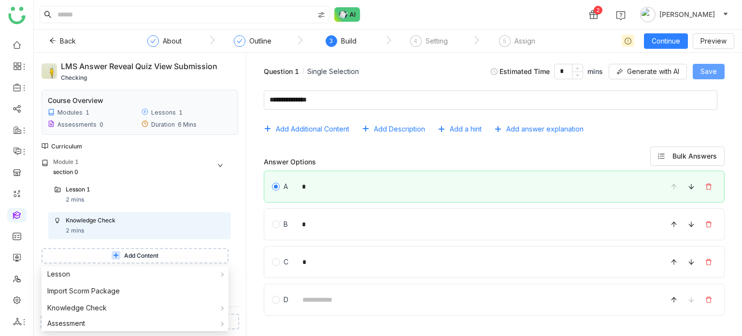
click at [709, 75] on span "Save" at bounding box center [709, 71] width 16 height 11
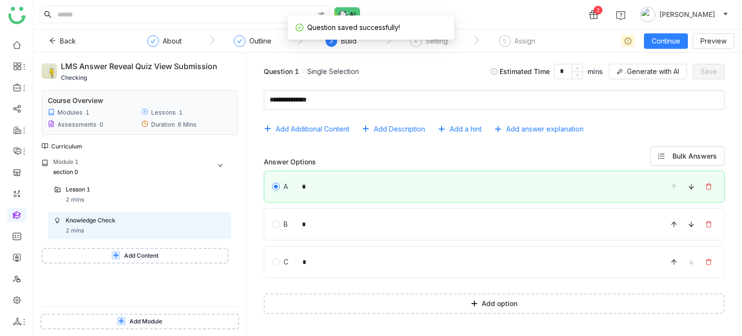
click at [175, 256] on button "Add Content" at bounding box center [135, 255] width 187 height 15
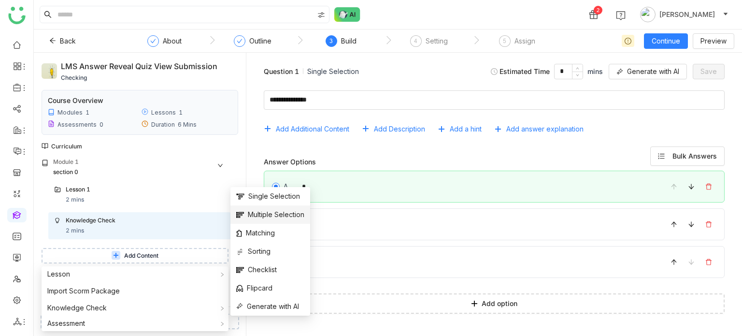
click at [280, 216] on span "Multiple Selection" at bounding box center [270, 214] width 68 height 11
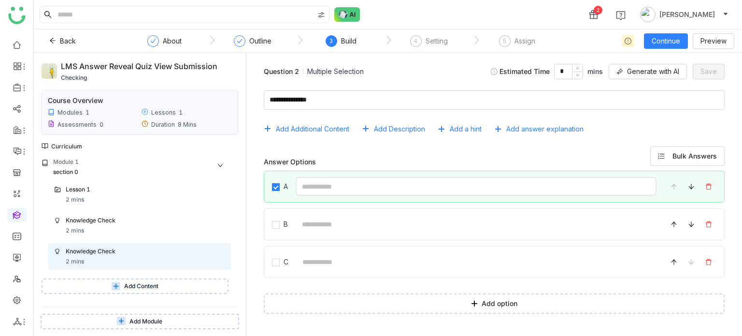
click at [344, 180] on input at bounding box center [476, 186] width 361 height 19
type input "*"
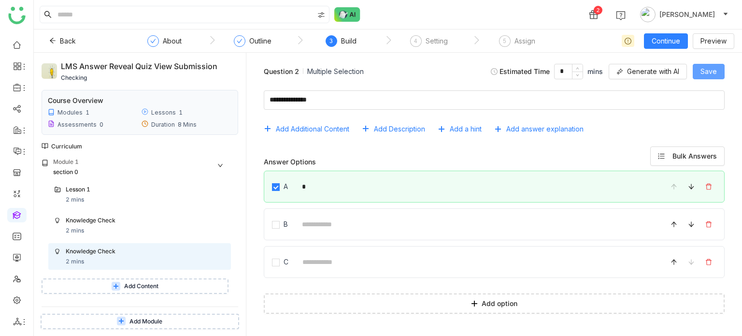
click at [714, 68] on span "Save" at bounding box center [709, 71] width 16 height 11
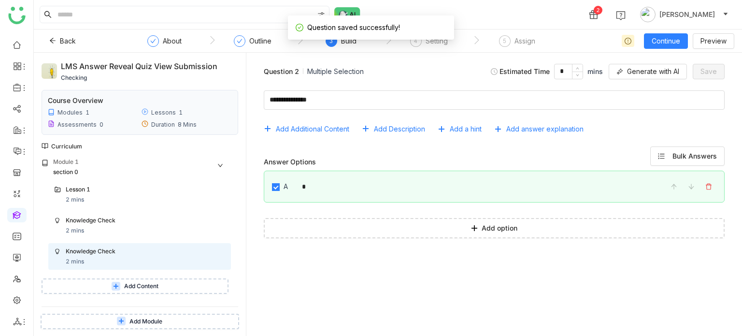
click at [129, 289] on span "Add Content" at bounding box center [141, 286] width 34 height 9
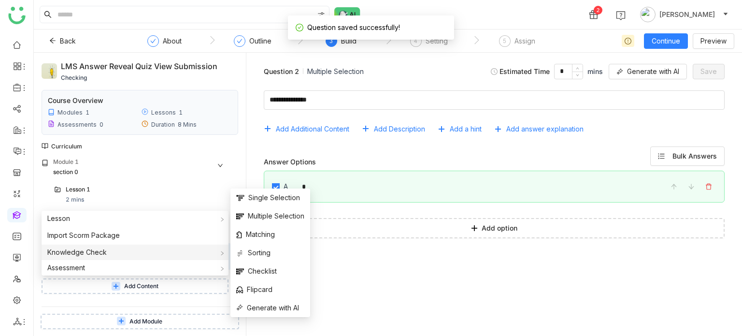
click at [122, 251] on div "Knowledge Check" at bounding box center [135, 252] width 187 height 15
click at [267, 236] on span "Matching" at bounding box center [255, 234] width 39 height 11
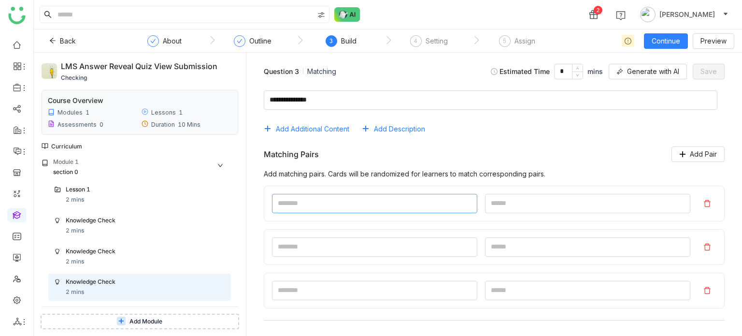
click at [360, 198] on input at bounding box center [374, 203] width 205 height 19
type input "*"
click at [511, 208] on input at bounding box center [587, 203] width 205 height 19
type input "*"
click at [699, 69] on button "Save" at bounding box center [709, 71] width 32 height 15
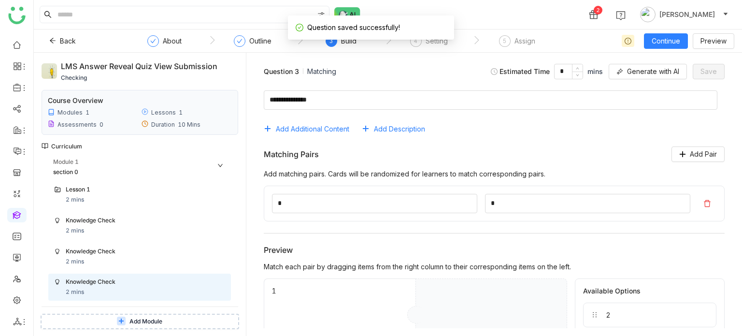
scroll to position [18, 0]
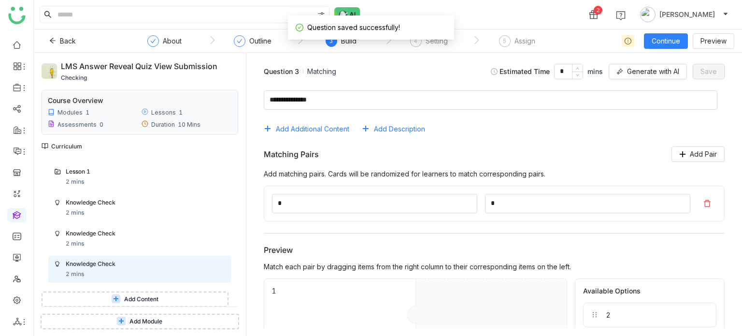
click at [153, 299] on span "Add Content" at bounding box center [141, 299] width 34 height 9
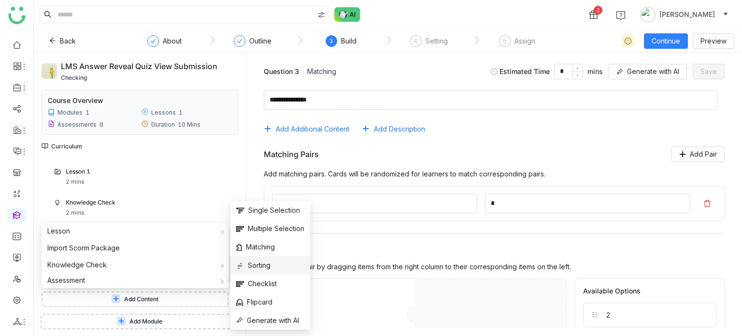
click at [263, 264] on span "Sorting" at bounding box center [253, 265] width 34 height 11
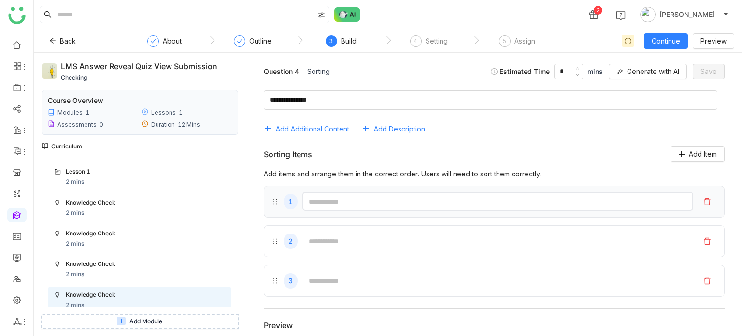
click at [348, 205] on input "text" at bounding box center [498, 201] width 391 height 19
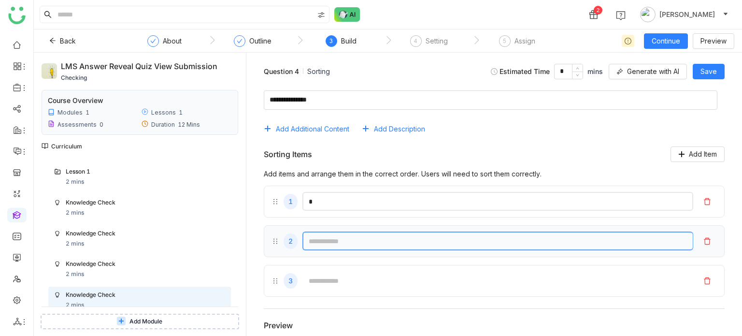
type input "*"
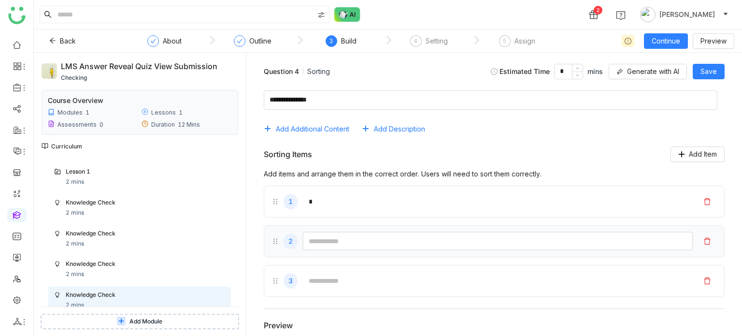
click at [333, 236] on input "text" at bounding box center [498, 241] width 391 height 19
type input "**"
click at [715, 70] on span "Save" at bounding box center [709, 71] width 16 height 11
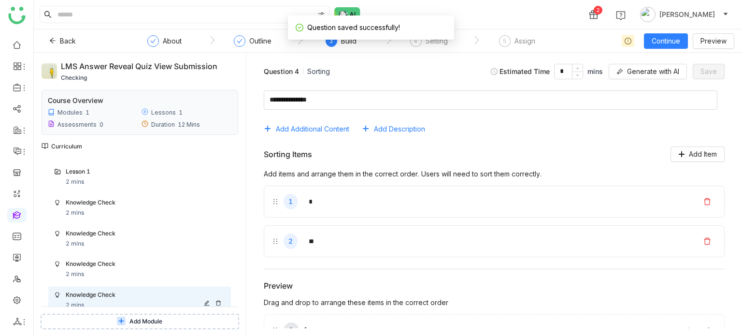
scroll to position [49, 0]
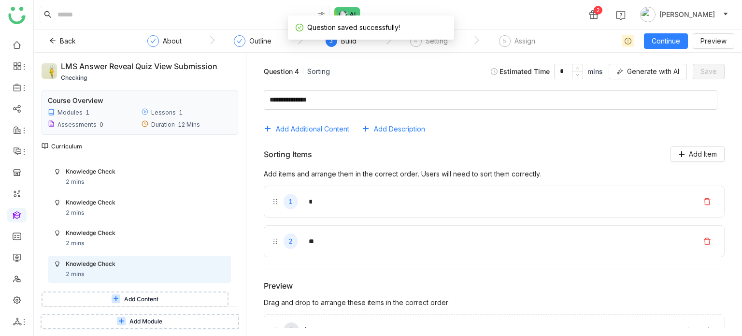
click at [138, 303] on button "Add Content" at bounding box center [135, 298] width 187 height 15
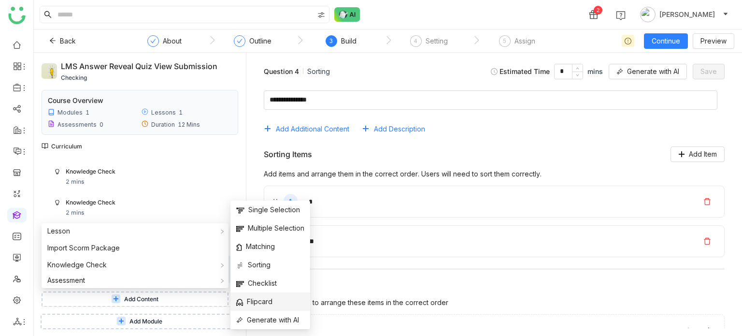
click at [262, 304] on span "Flipcard" at bounding box center [254, 301] width 36 height 11
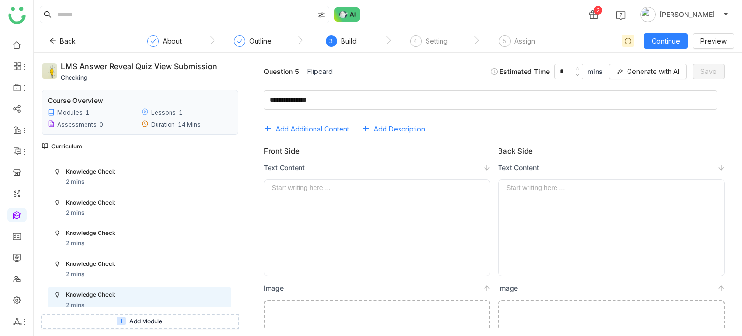
click at [363, 178] on div "Text Content Start writing here ..." at bounding box center [377, 219] width 227 height 113
click at [360, 196] on div at bounding box center [377, 228] width 210 height 88
click at [715, 73] on span "Save" at bounding box center [709, 71] width 16 height 11
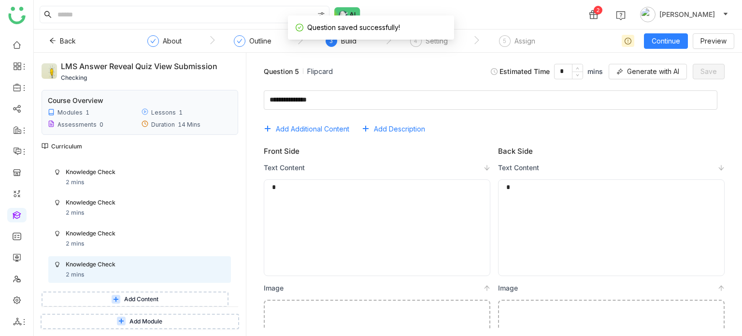
click at [153, 299] on span "Add Content" at bounding box center [141, 299] width 34 height 9
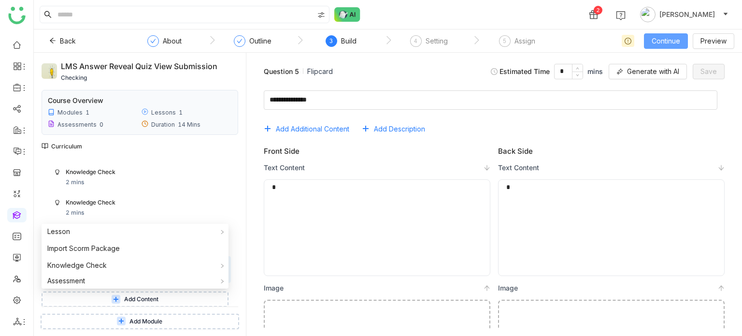
click at [675, 40] on span "Continue" at bounding box center [666, 41] width 29 height 11
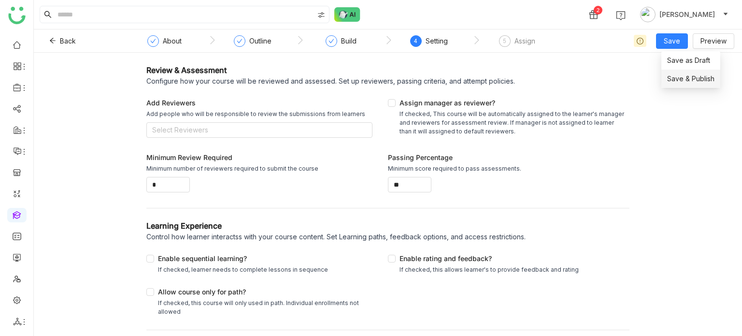
click at [690, 82] on span "Save & Publish" at bounding box center [690, 78] width 47 height 11
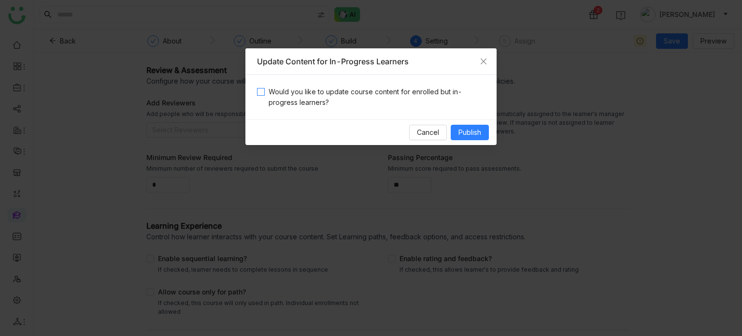
click at [411, 100] on span "Would you like to update course content for enrolled but in-progress learners?" at bounding box center [375, 97] width 220 height 21
click at [464, 129] on span "Publish" at bounding box center [470, 132] width 23 height 11
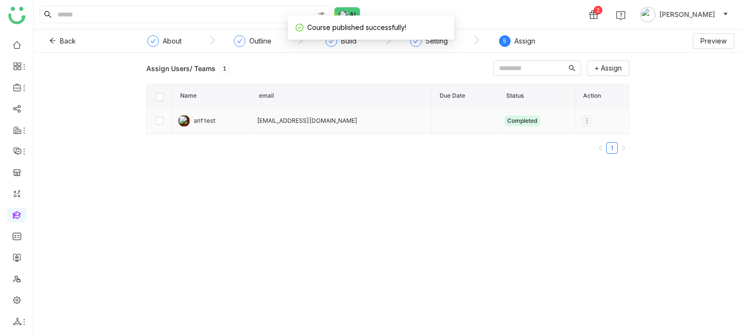
click at [584, 121] on icon at bounding box center [587, 120] width 11 height 7
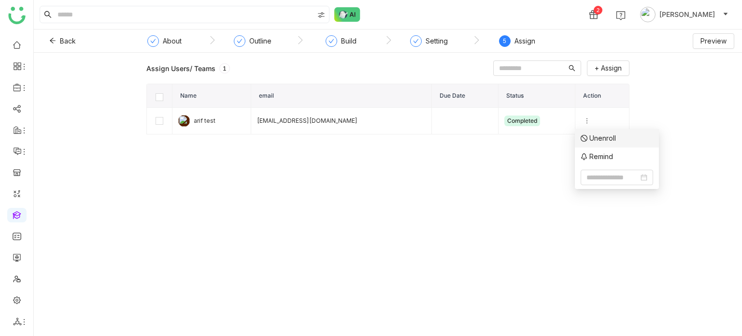
click at [586, 137] on icon at bounding box center [584, 138] width 7 height 7
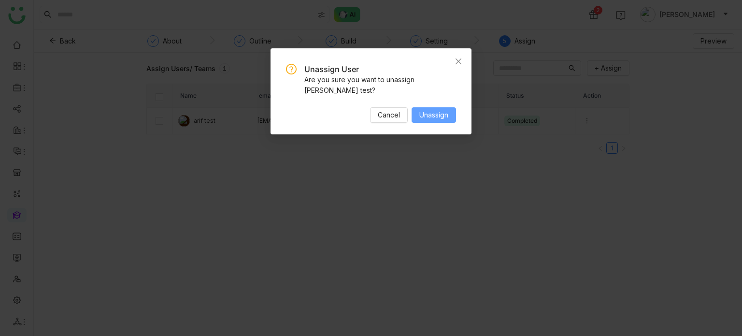
click at [445, 110] on button "Unassign" at bounding box center [434, 114] width 44 height 15
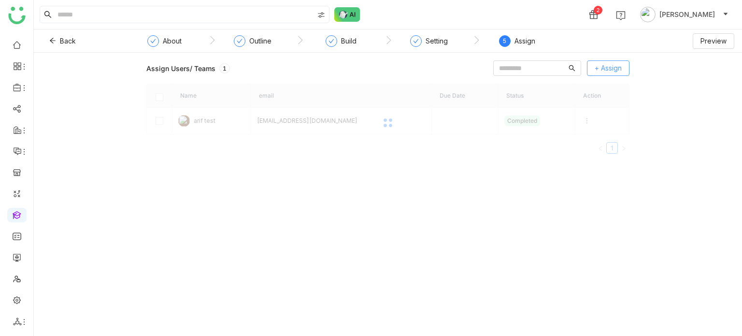
click at [619, 67] on span "+ Assign" at bounding box center [608, 68] width 27 height 11
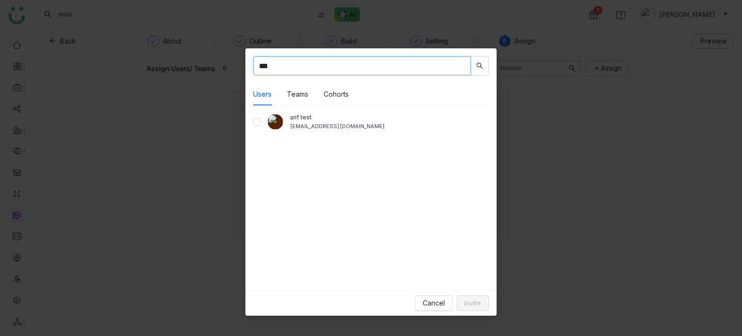
type input "***"
click at [481, 304] on button "Invite" at bounding box center [473, 302] width 32 height 15
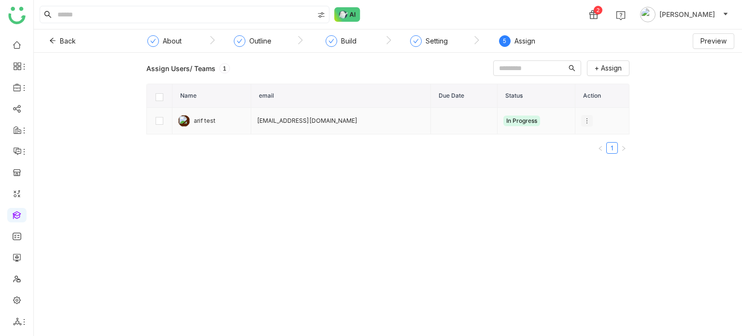
click at [584, 121] on icon at bounding box center [587, 120] width 7 height 7
click at [587, 137] on icon at bounding box center [584, 138] width 7 height 7
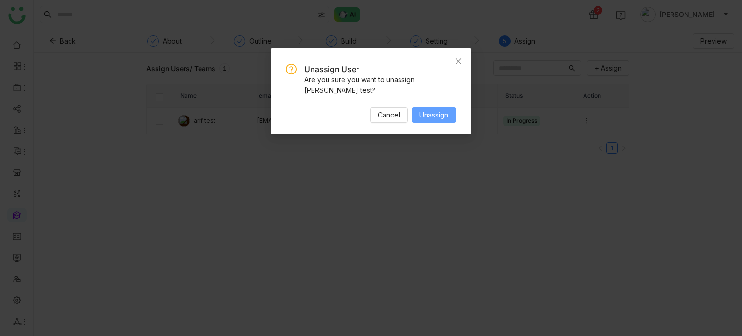
click at [443, 110] on span "Unassign" at bounding box center [434, 115] width 29 height 11
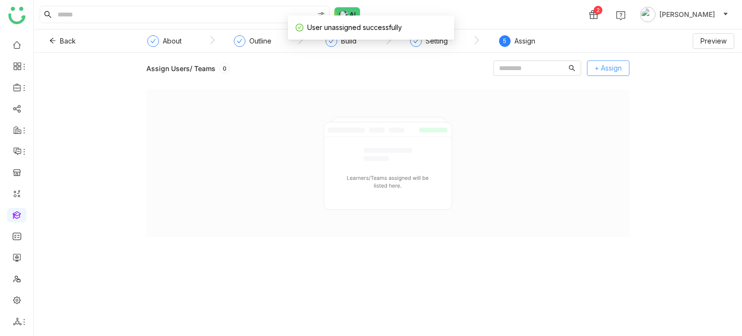
click at [600, 66] on span "+ Assign" at bounding box center [608, 68] width 27 height 11
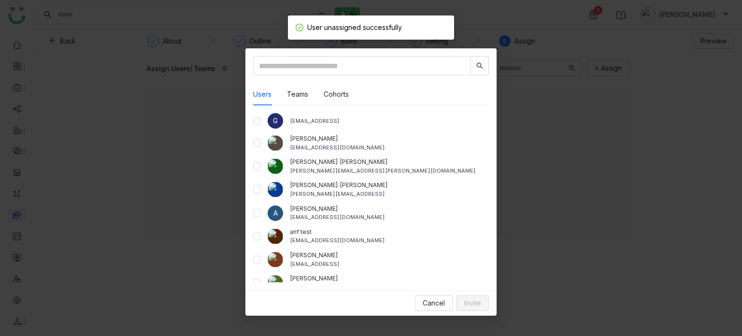
click at [261, 235] on div "arif test bugtest1mail@gmail.com" at bounding box center [371, 236] width 236 height 17
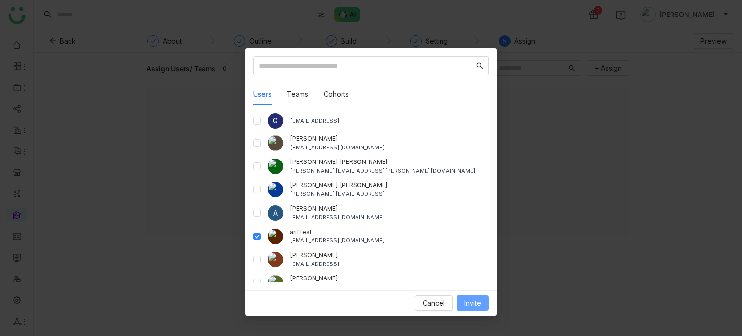
click at [473, 300] on span "Invite" at bounding box center [472, 303] width 17 height 11
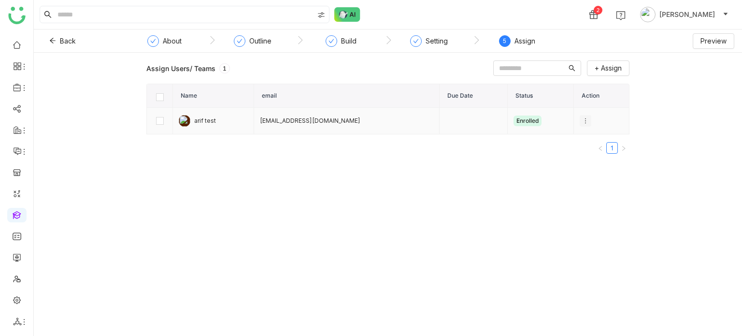
click at [580, 116] on button at bounding box center [586, 121] width 12 height 12
click at [54, 33] on div "Back" at bounding box center [63, 40] width 42 height 15
click at [55, 41] on icon at bounding box center [52, 40] width 7 height 7
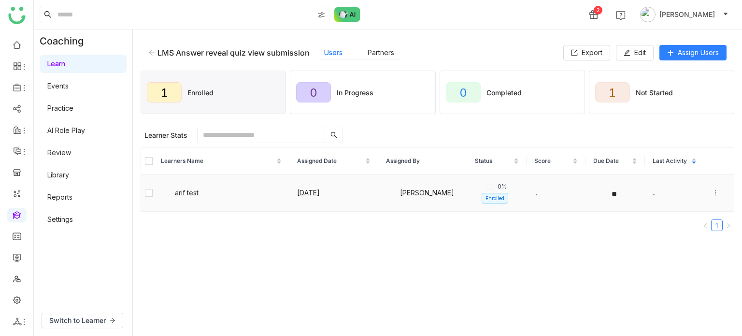
click at [712, 193] on icon at bounding box center [715, 192] width 7 height 7
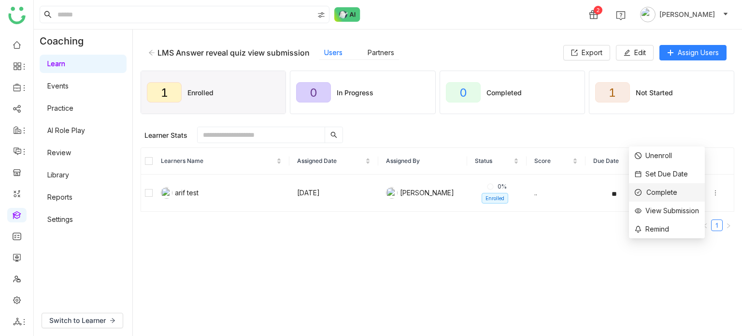
click at [677, 188] on li "Complete" at bounding box center [667, 192] width 76 height 18
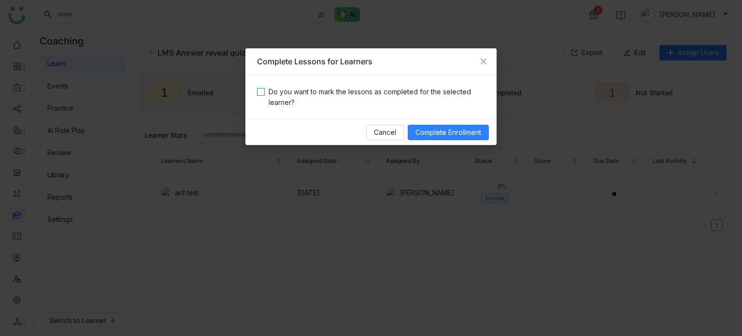
click at [386, 104] on span "Do you want to mark the lessons as completed for the selected learner?" at bounding box center [375, 97] width 220 height 21
click at [441, 133] on span "Complete Enrollment" at bounding box center [449, 132] width 66 height 11
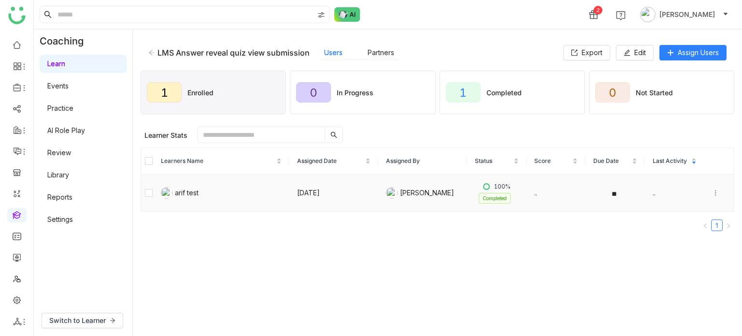
click at [712, 192] on icon at bounding box center [715, 192] width 7 height 7
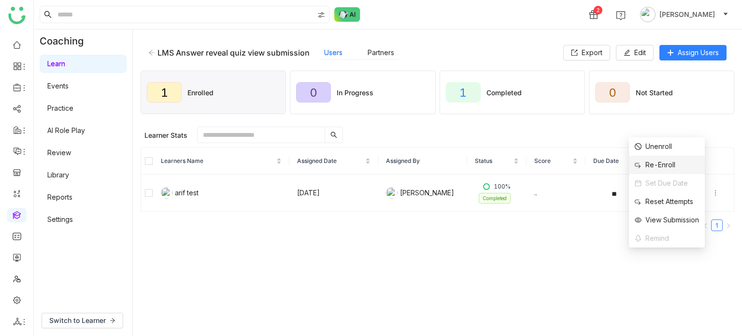
click at [688, 164] on li "Re-Enroll" at bounding box center [667, 165] width 76 height 18
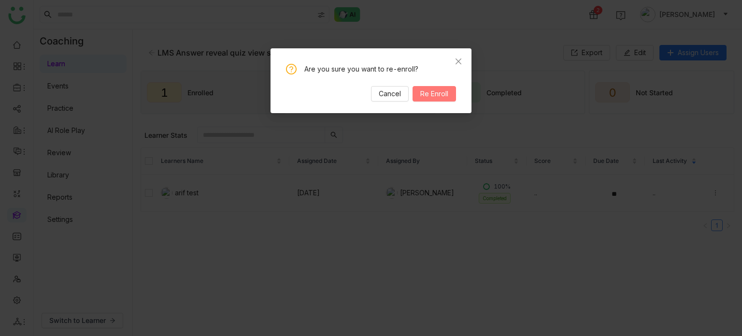
click at [437, 88] on span "Re Enroll" at bounding box center [434, 93] width 28 height 11
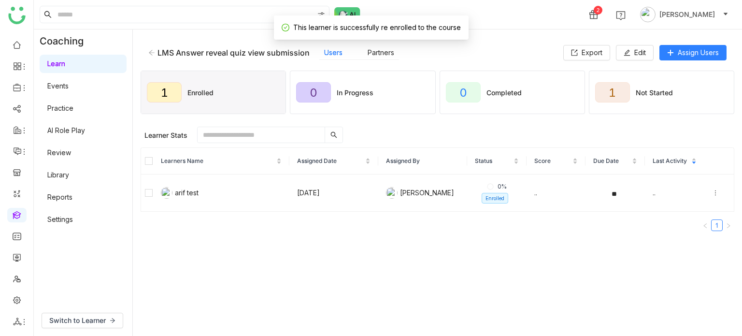
click at [712, 196] on div at bounding box center [719, 193] width 14 height 11
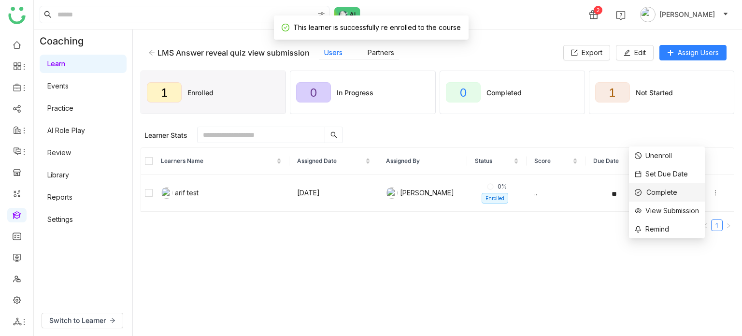
click at [684, 194] on li "Complete" at bounding box center [667, 192] width 76 height 18
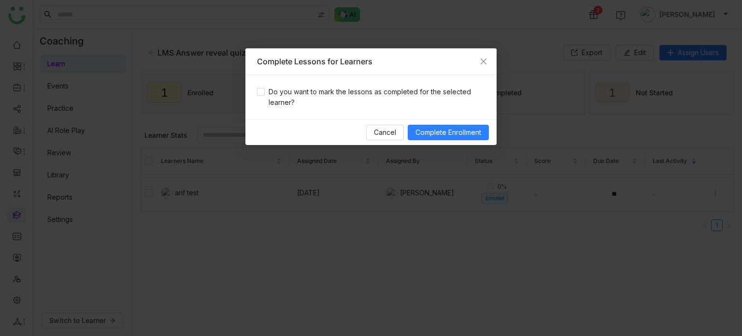
click at [348, 75] on div "Do you want to mark the lessons as completed for the selected learner?" at bounding box center [371, 97] width 251 height 44
click at [361, 98] on span "Do you want to mark the lessons as completed for the selected learner?" at bounding box center [375, 97] width 220 height 21
click at [438, 125] on button "Complete Enrollment" at bounding box center [448, 132] width 81 height 15
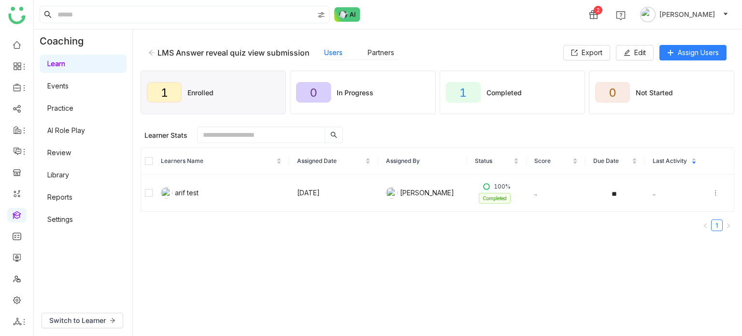
click at [17, 36] on ul at bounding box center [16, 183] width 33 height 304
click at [17, 42] on link at bounding box center [17, 44] width 9 height 8
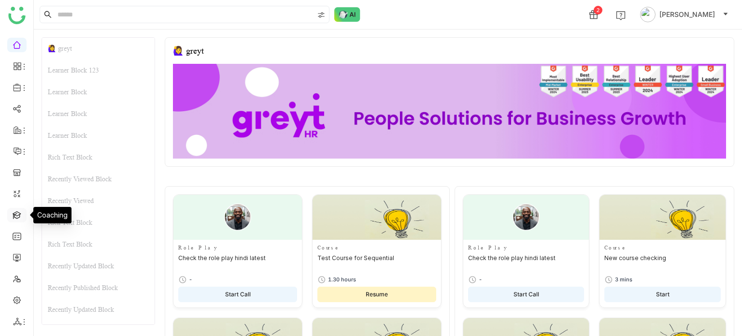
click at [17, 213] on link at bounding box center [17, 214] width 9 height 8
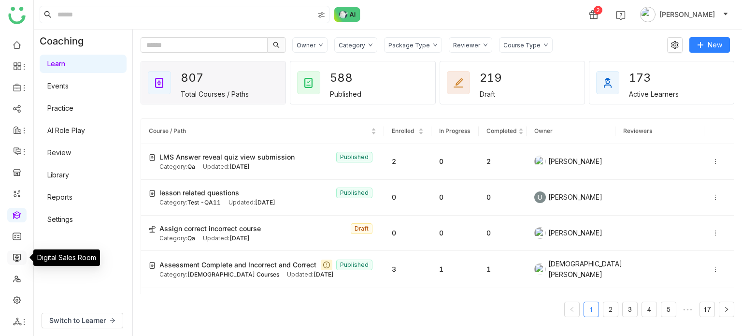
click at [21, 257] on link at bounding box center [17, 257] width 9 height 8
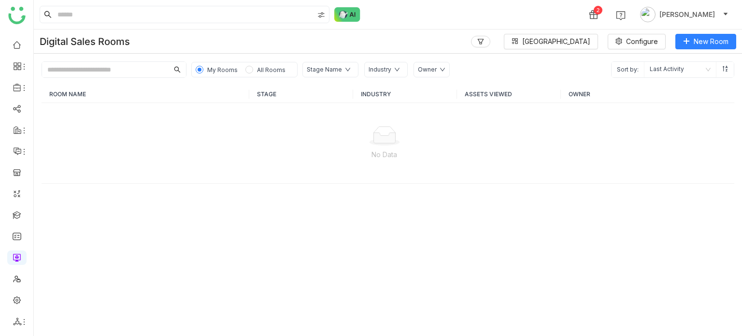
drag, startPoint x: 23, startPoint y: 38, endPoint x: 417, endPoint y: 19, distance: 393.9
click at [417, 19] on div "2 Arif uddin" at bounding box center [388, 14] width 709 height 29
click at [21, 216] on link at bounding box center [17, 214] width 9 height 8
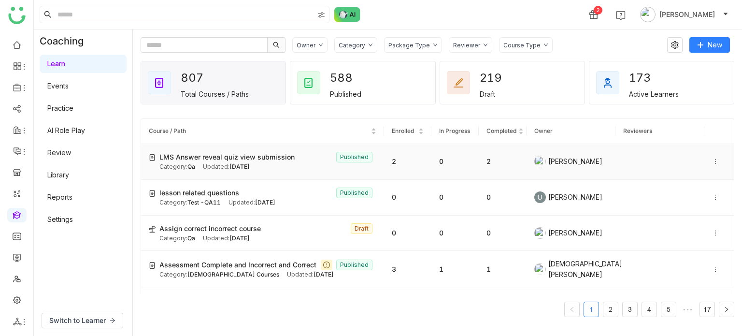
click at [712, 161] on icon at bounding box center [715, 161] width 7 height 7
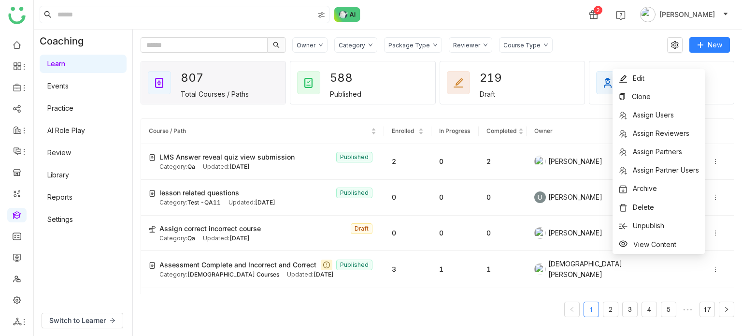
click at [570, 34] on div "Owner Category Package Type Reviewer Course Type New 807 Total Courses / Paths …" at bounding box center [437, 182] width 609 height 306
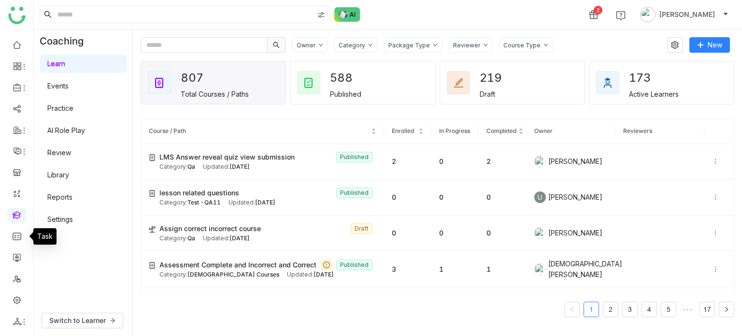
drag, startPoint x: 19, startPoint y: 235, endPoint x: 23, endPoint y: 217, distance: 17.8
click at [19, 234] on link at bounding box center [17, 236] width 9 height 8
click at [21, 213] on link at bounding box center [17, 214] width 9 height 8
click at [78, 134] on link "AI Role Play" at bounding box center [66, 130] width 38 height 8
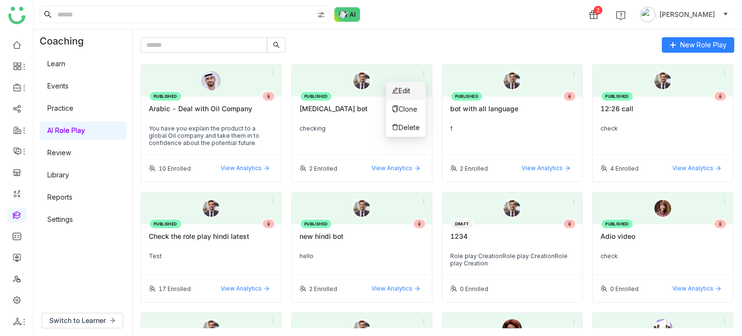
click at [418, 89] on li "Edit" at bounding box center [406, 91] width 40 height 18
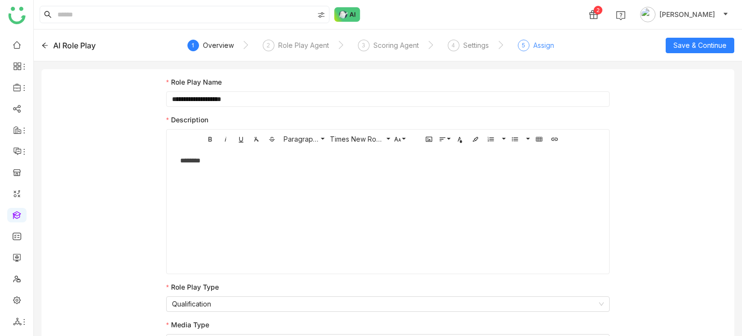
click at [534, 47] on div "Assign" at bounding box center [544, 46] width 21 height 12
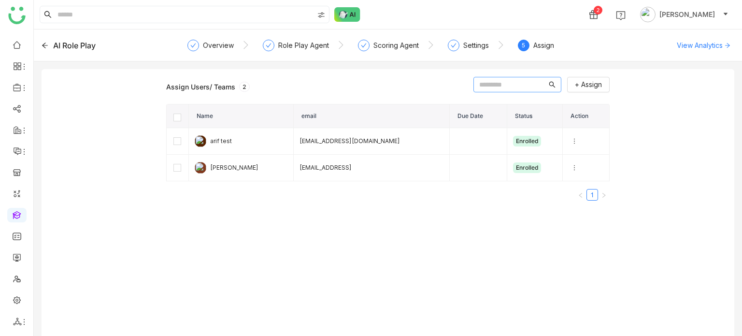
drag, startPoint x: 526, startPoint y: 96, endPoint x: 526, endPoint y: 87, distance: 9.2
click at [525, 94] on div "Assign Users/ Teams 2 + Assign Name email Due Date Status Action arif test bugt…" at bounding box center [388, 142] width 444 height 131
click at [527, 86] on input "text" at bounding box center [513, 84] width 68 height 11
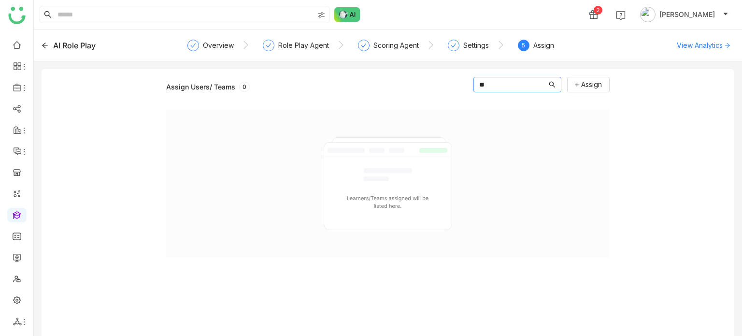
type input "*"
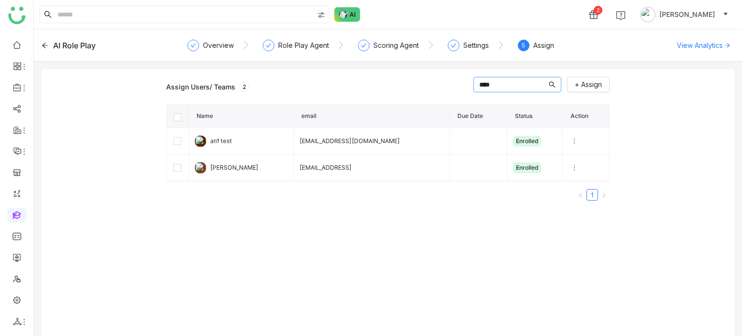
type input "****"
click at [567, 77] on button "+ Assign" at bounding box center [588, 84] width 43 height 15
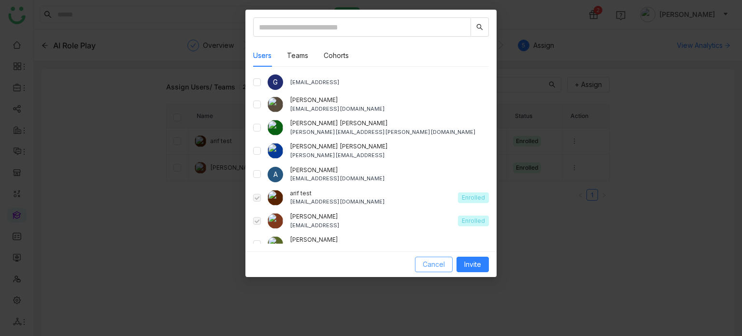
click at [440, 269] on span "Cancel" at bounding box center [434, 264] width 22 height 11
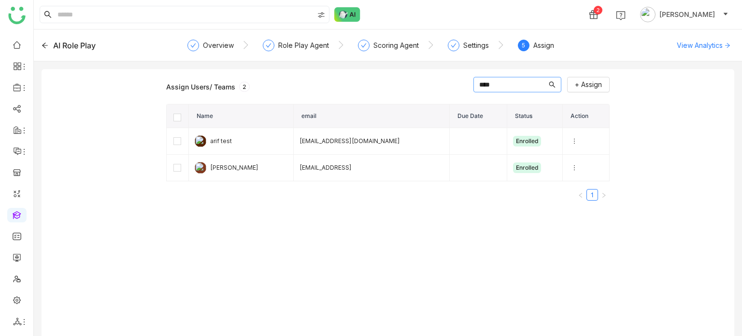
drag, startPoint x: 509, startPoint y: 84, endPoint x: 401, endPoint y: 102, distance: 109.7
click at [401, 102] on div "Assign Users/ Teams 2 **** + Assign Name email Due Date Status Action arif test…" at bounding box center [388, 142] width 444 height 131
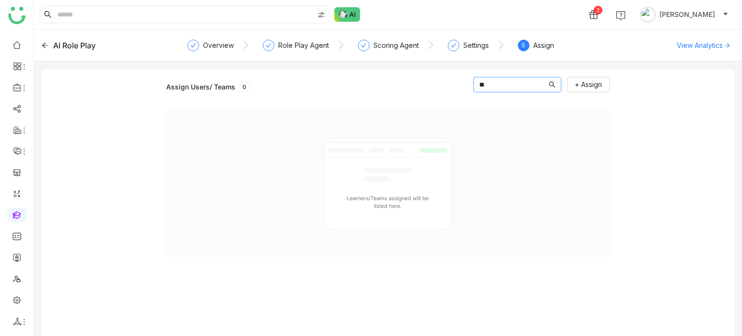
type input "*"
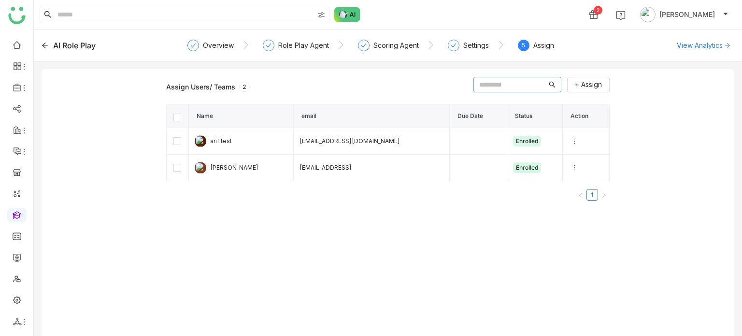
click at [567, 77] on button "+ Assign" at bounding box center [588, 84] width 43 height 15
click at [569, 145] on button at bounding box center [575, 141] width 12 height 12
click at [44, 45] on icon at bounding box center [45, 45] width 6 height 5
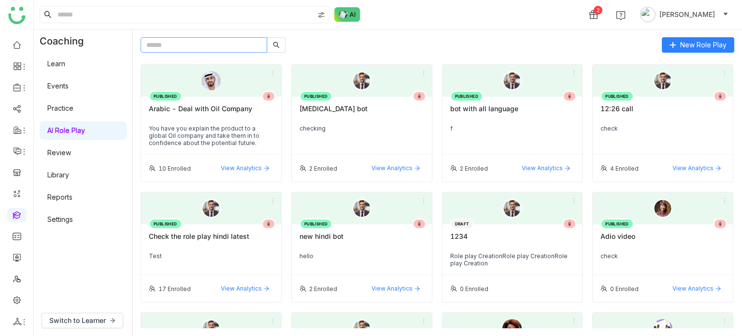
click at [216, 38] on input "text" at bounding box center [204, 44] width 127 height 15
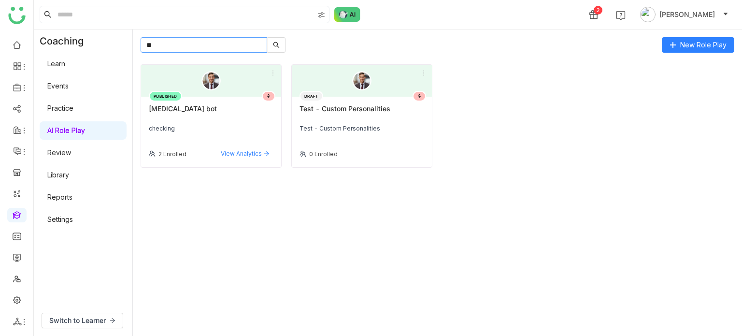
type input "*"
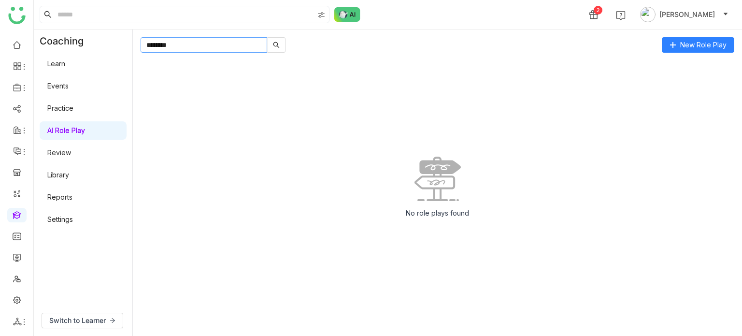
type input "*******"
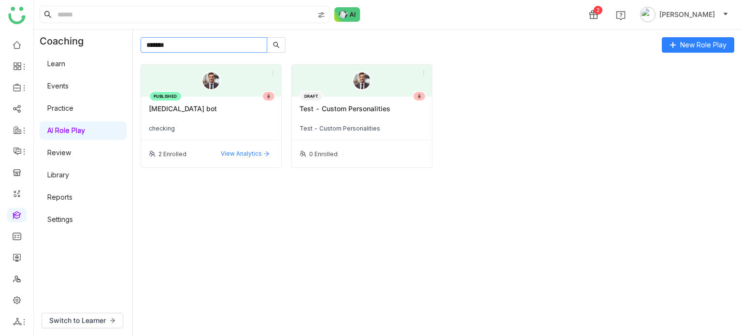
drag, startPoint x: 250, startPoint y: 44, endPoint x: 101, endPoint y: 51, distance: 150.0
click at [101, 51] on div "Coaching Learn Events Practice AI Role Play Review Library Reports Settings Swi…" at bounding box center [388, 182] width 709 height 306
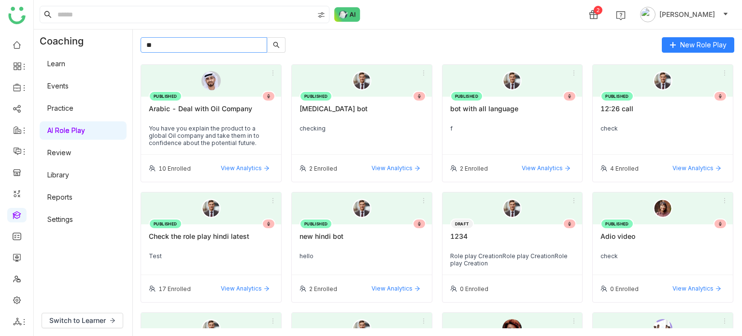
type input "*"
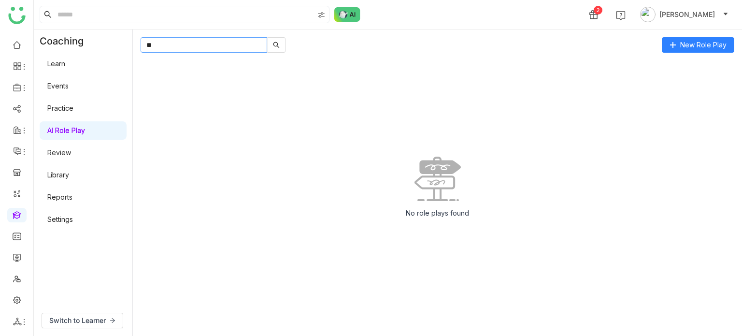
type input "*"
click at [19, 258] on link at bounding box center [17, 257] width 9 height 8
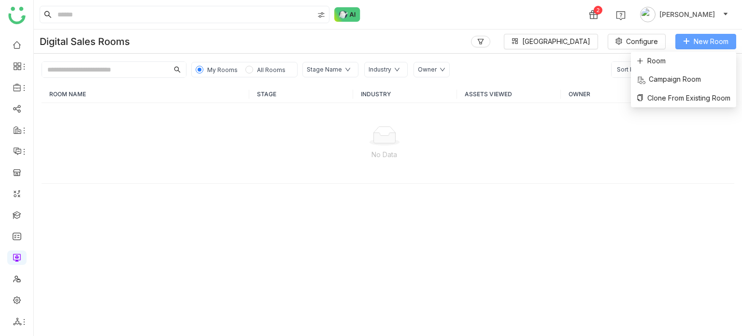
click at [715, 38] on span "New Room" at bounding box center [711, 41] width 35 height 11
click at [684, 56] on li "Room" at bounding box center [683, 61] width 105 height 18
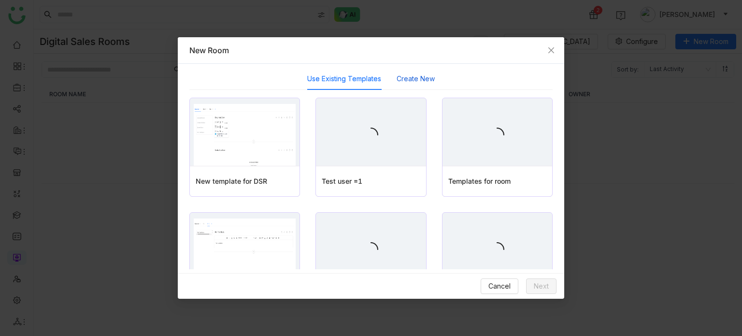
click at [418, 79] on button "Create New" at bounding box center [416, 78] width 38 height 11
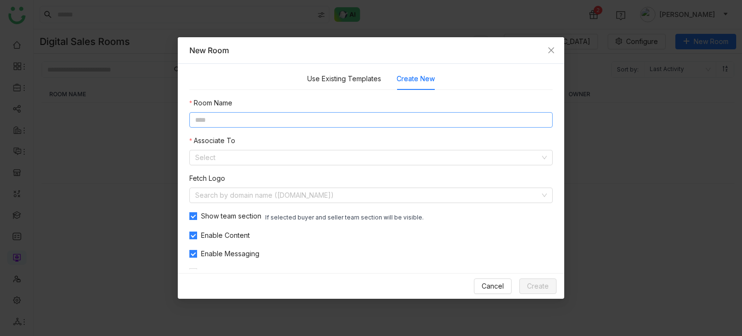
click at [384, 112] on nz-form-item "Room Name" at bounding box center [370, 113] width 363 height 30
click at [384, 115] on input at bounding box center [370, 119] width 363 height 15
type input "**********"
click at [363, 164] on input at bounding box center [367, 157] width 345 height 14
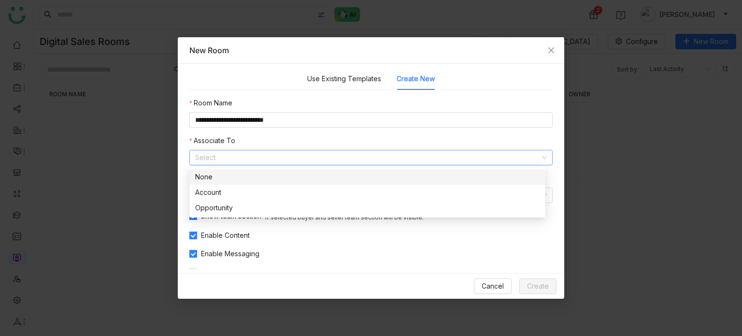
click at [335, 178] on div "None" at bounding box center [367, 177] width 345 height 11
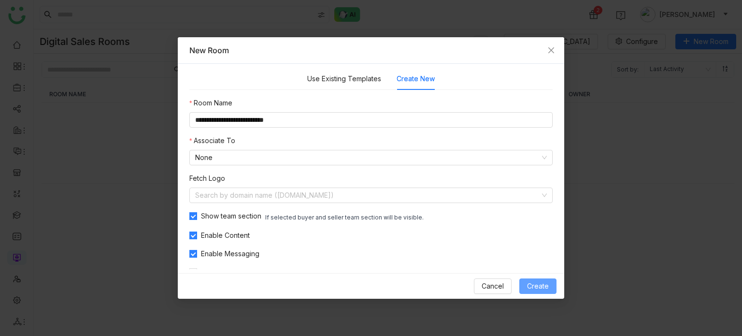
click at [556, 288] on button "Create" at bounding box center [538, 285] width 37 height 15
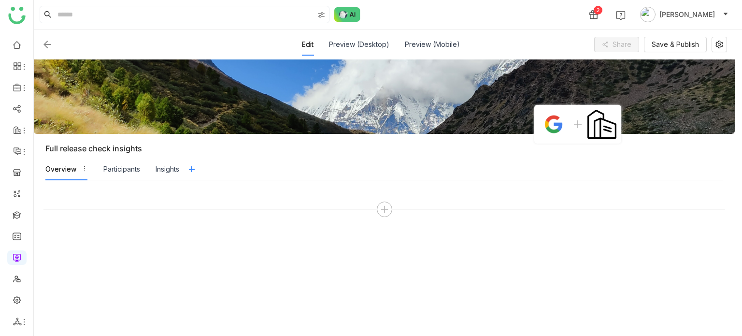
click at [43, 39] on img at bounding box center [48, 45] width 12 height 12
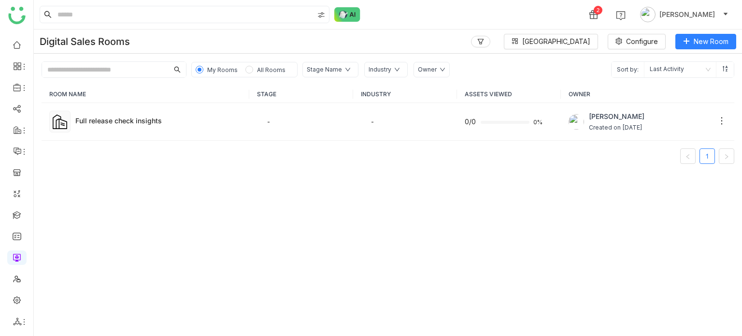
click at [255, 74] on span "All Rooms" at bounding box center [271, 69] width 36 height 11
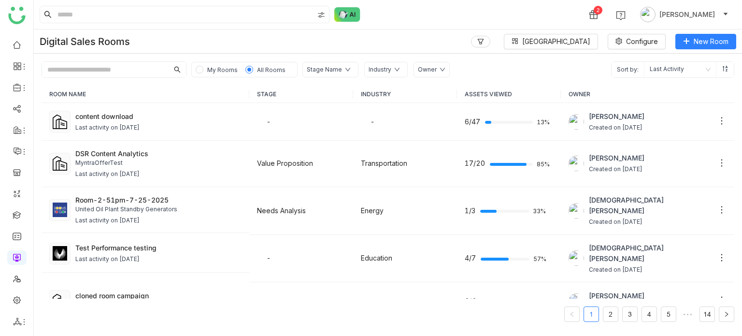
click at [208, 67] on span "My Rooms" at bounding box center [222, 69] width 30 height 7
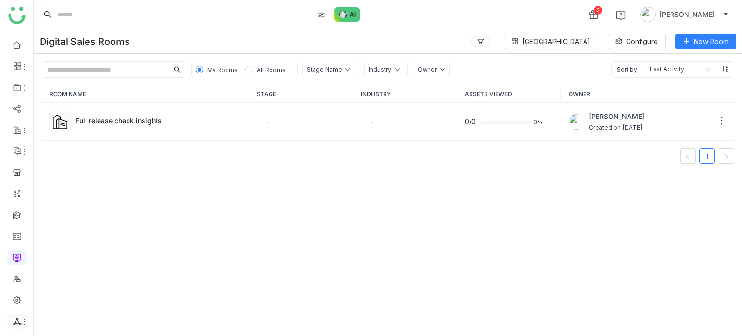
click at [21, 315] on li at bounding box center [16, 321] width 19 height 14
click at [21, 319] on icon at bounding box center [24, 322] width 8 height 8
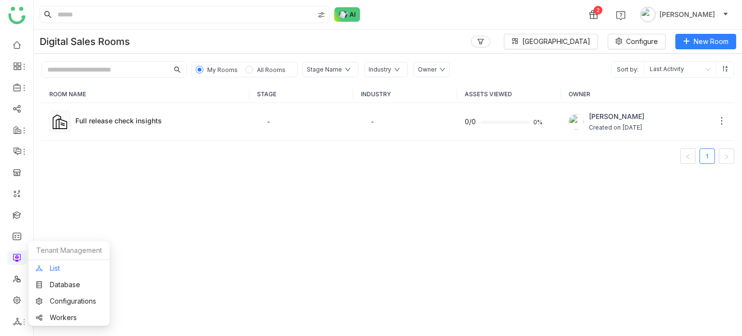
click at [77, 266] on link "List" at bounding box center [69, 268] width 67 height 7
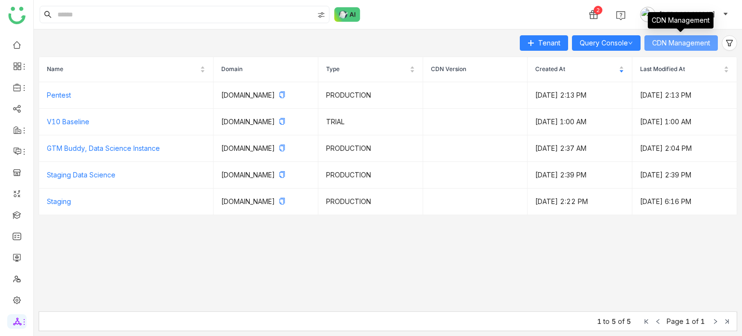
click at [682, 38] on span "CDN Management" at bounding box center [681, 43] width 58 height 11
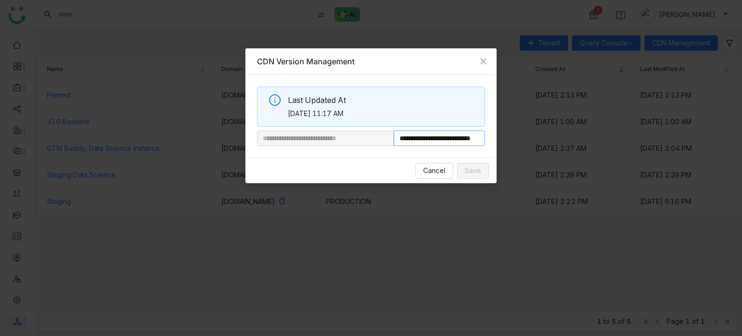
click at [461, 134] on input "**********" at bounding box center [439, 137] width 91 height 15
click at [437, 173] on span "Cancel" at bounding box center [434, 170] width 22 height 11
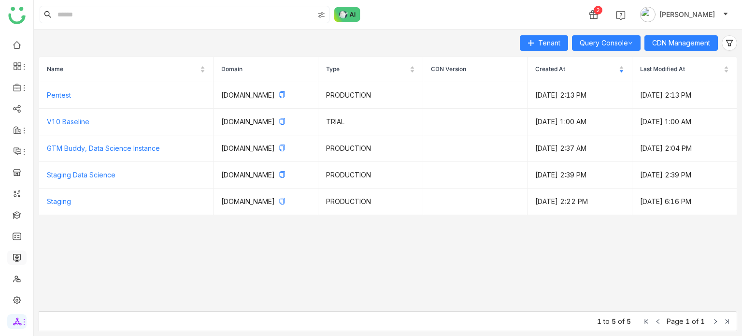
click at [18, 257] on link at bounding box center [17, 257] width 9 height 8
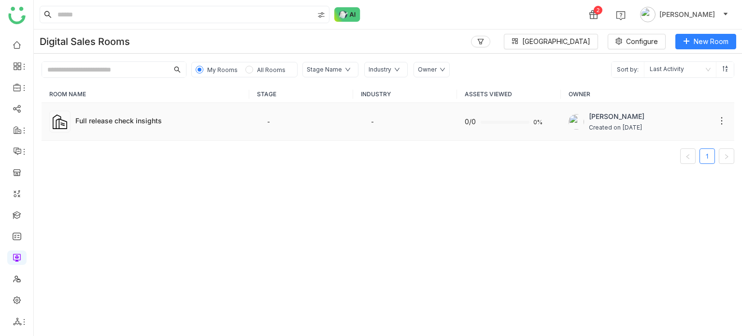
click at [400, 123] on td "-" at bounding box center [405, 122] width 104 height 38
click at [149, 125] on div "Full release check insights" at bounding box center [158, 122] width 166 height 12
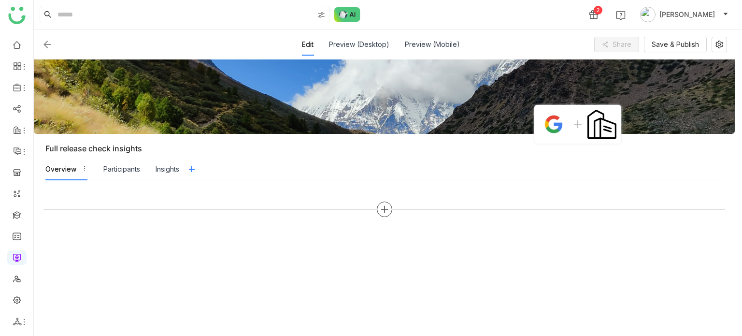
click at [385, 208] on icon at bounding box center [384, 209] width 9 height 9
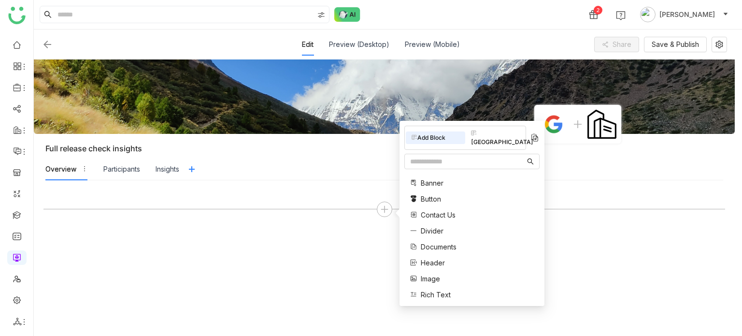
click at [437, 242] on span "Documents" at bounding box center [439, 247] width 36 height 10
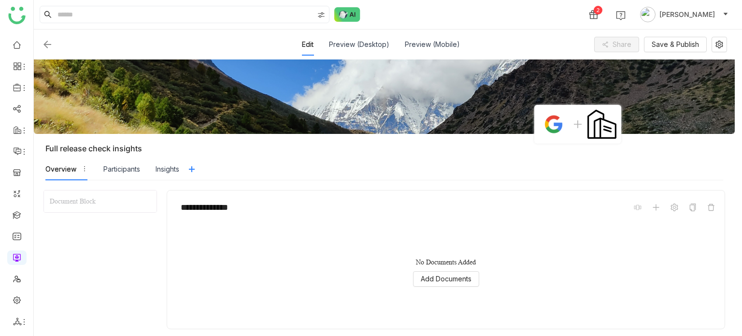
scroll to position [31, 0]
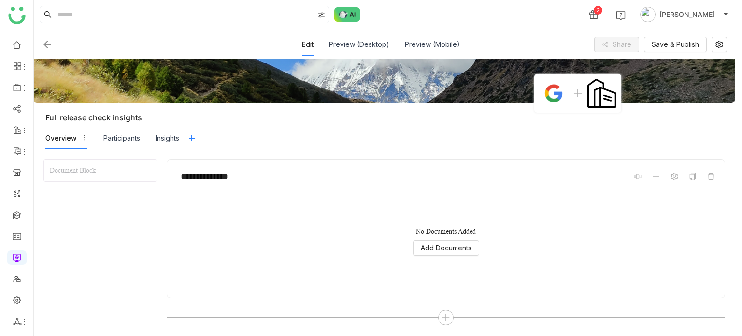
click at [442, 236] on div "No Documents Added Add Documents" at bounding box center [446, 241] width 542 height 97
click at [442, 245] on span "Add Documents" at bounding box center [446, 248] width 51 height 11
click at [454, 253] on button "Add Documents" at bounding box center [446, 247] width 66 height 15
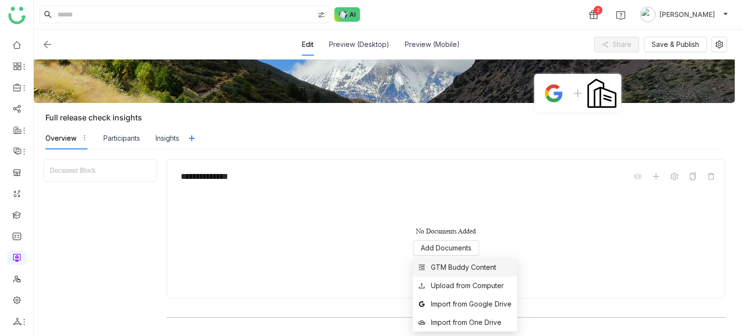
click at [456, 270] on div "GTM Buddy Content" at bounding box center [463, 267] width 65 height 11
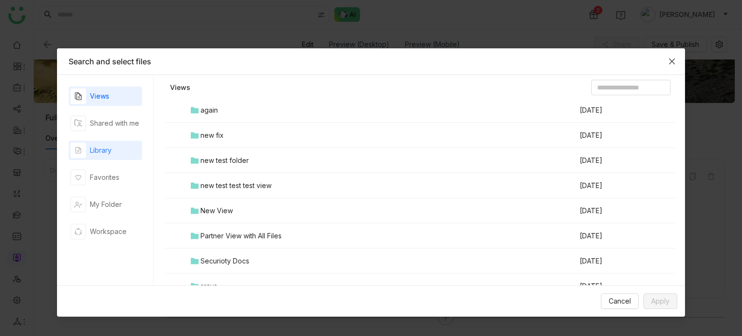
scroll to position [95, 0]
click at [127, 158] on div "Library" at bounding box center [105, 150] width 73 height 19
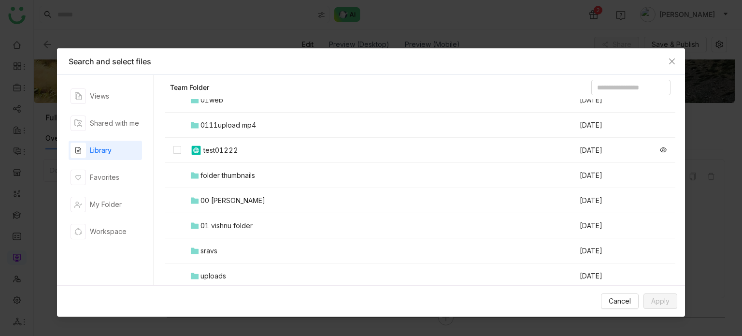
scroll to position [58, 0]
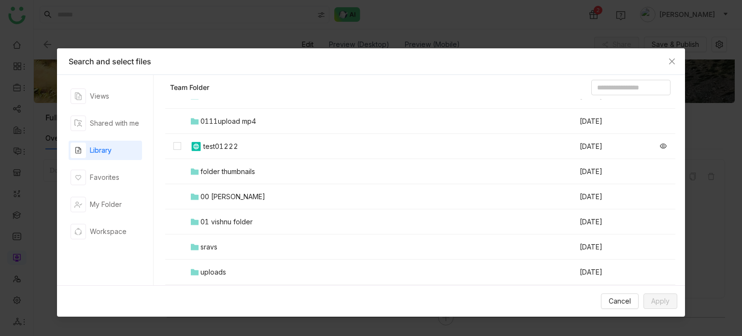
click at [232, 195] on div "00 Arif Folder" at bounding box center [233, 196] width 65 height 11
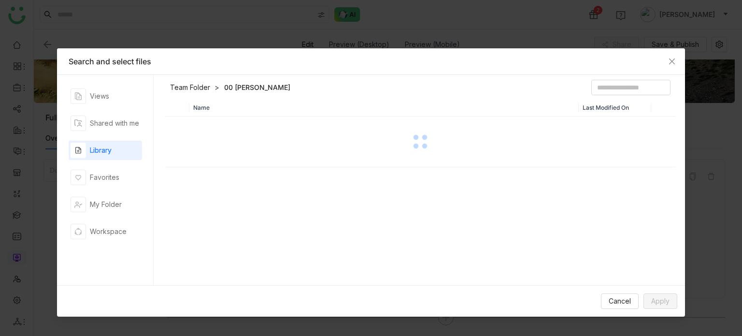
scroll to position [0, 0]
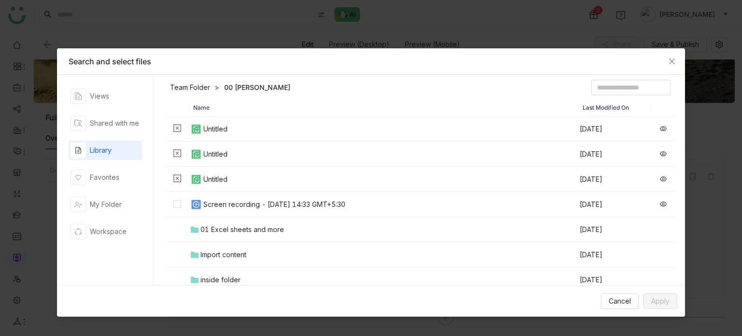
click at [232, 209] on div "Screen recording - 3 October 2025 at 14:33 GMT+5:30" at bounding box center [274, 204] width 142 height 11
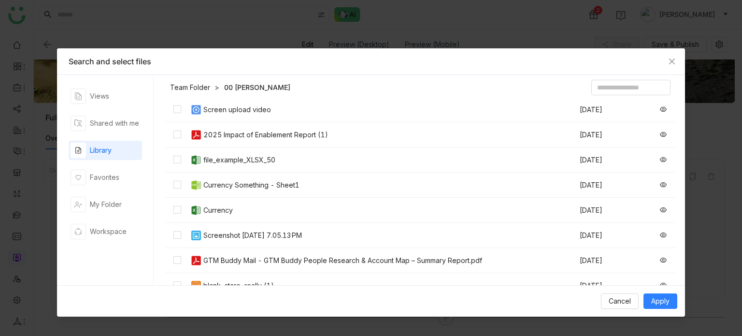
scroll to position [359, 0]
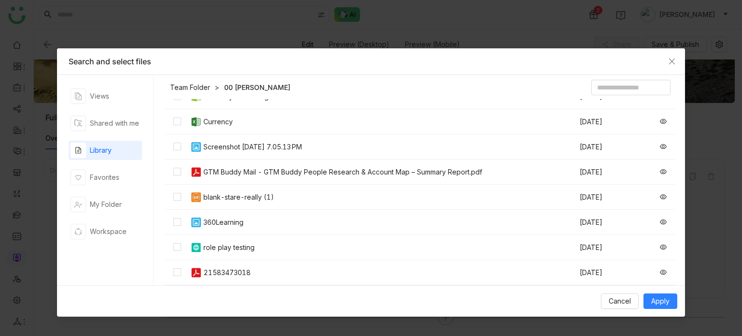
click at [228, 122] on div "Currency" at bounding box center [217, 121] width 29 height 11
drag, startPoint x: 230, startPoint y: 140, endPoint x: 231, endPoint y: 145, distance: 5.0
click at [230, 140] on td "Screenshot 2025-09-16 at 7.05.13 PM" at bounding box center [384, 146] width 390 height 25
drag, startPoint x: 235, startPoint y: 169, endPoint x: 234, endPoint y: 181, distance: 12.6
click at [235, 169] on div "GTM Buddy Mail - GTM Buddy People Research & Account Map – Summary Report.pdf" at bounding box center [342, 172] width 279 height 11
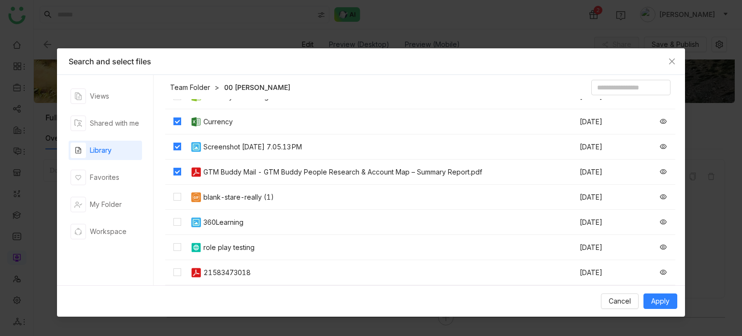
click at [234, 191] on td "blank-stare-really (1)" at bounding box center [384, 197] width 390 height 25
click at [236, 225] on div "360Learning" at bounding box center [223, 222] width 40 height 11
click at [238, 257] on td "role play testing" at bounding box center [384, 247] width 390 height 25
click at [242, 280] on td "21583473018" at bounding box center [384, 272] width 390 height 25
click at [657, 297] on span "Apply" at bounding box center [661, 301] width 18 height 11
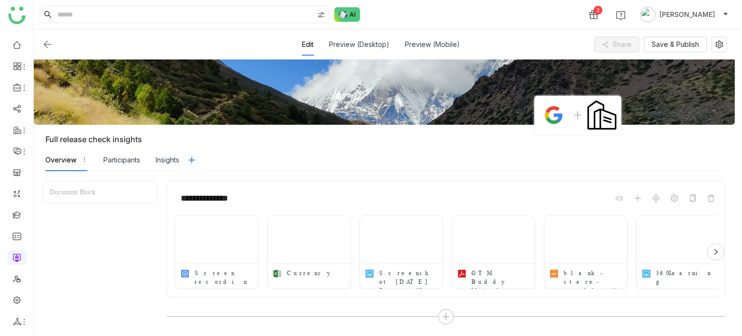
scroll to position [8, 0]
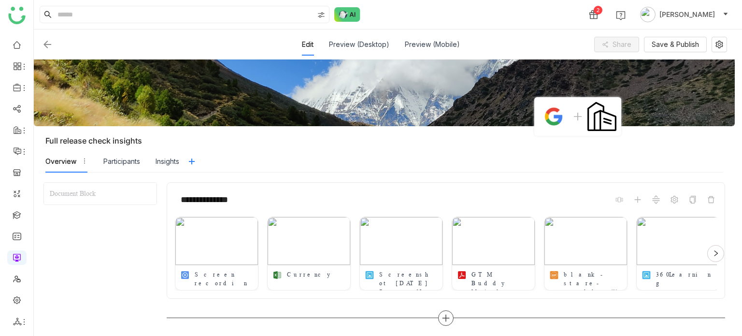
click at [445, 311] on div at bounding box center [445, 317] width 15 height 15
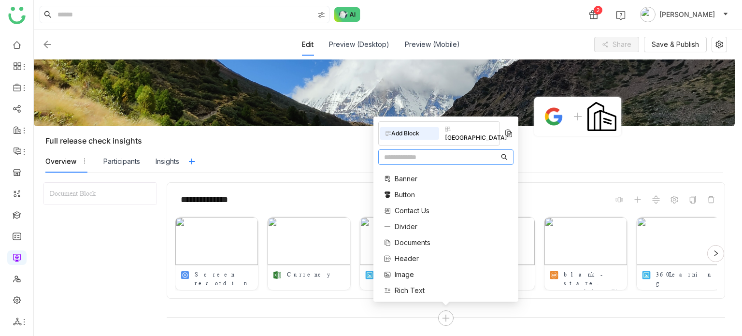
scroll to position [85, 0]
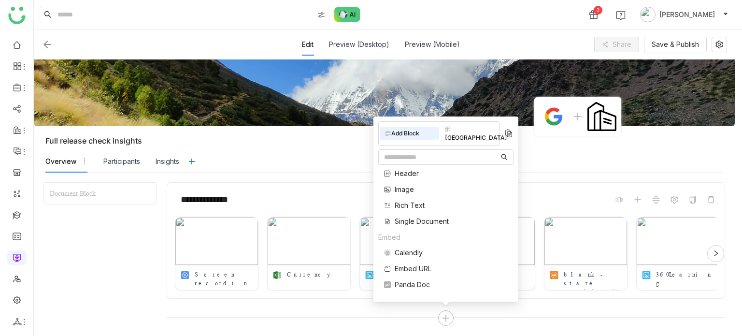
click at [416, 224] on span "Single Document" at bounding box center [422, 221] width 54 height 10
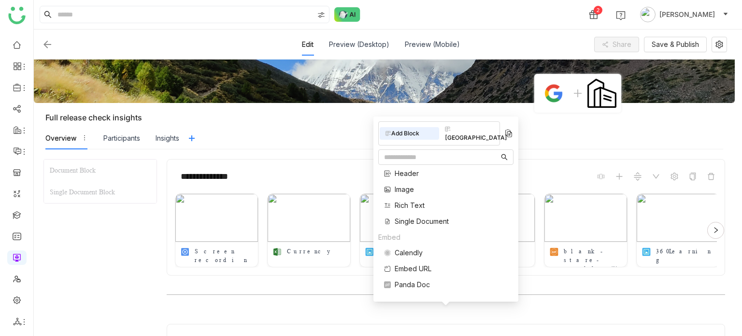
scroll to position [195, 0]
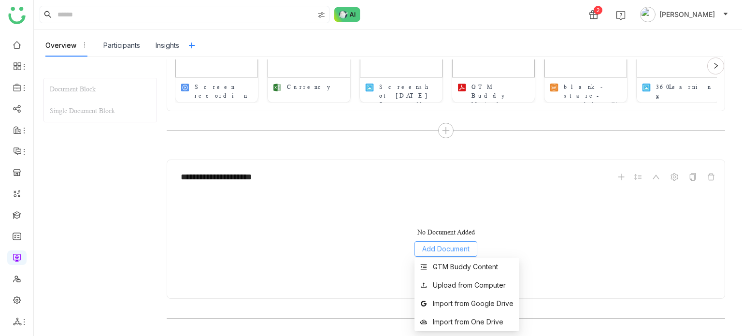
click at [455, 246] on span "Add Document" at bounding box center [445, 249] width 47 height 11
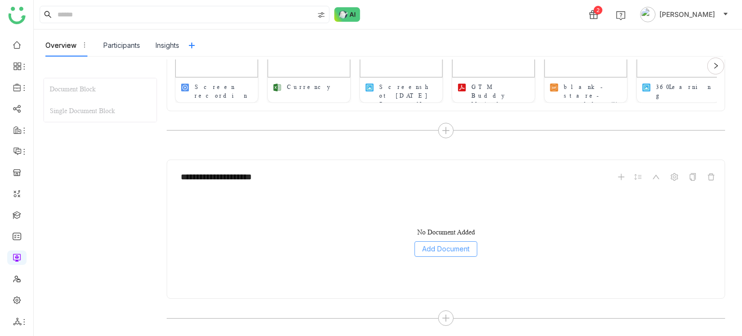
click at [454, 244] on span "Add Document" at bounding box center [445, 249] width 47 height 11
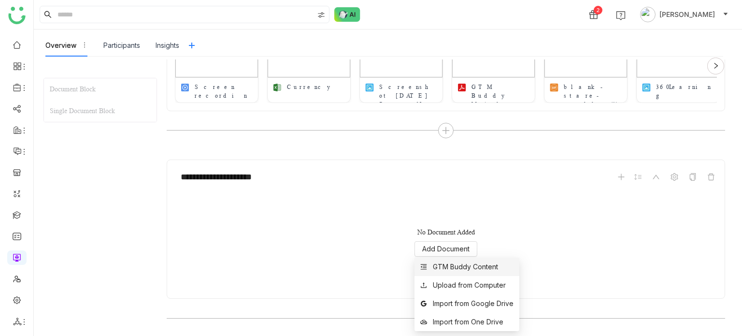
click at [454, 262] on div "GTM Buddy Content" at bounding box center [465, 266] width 65 height 11
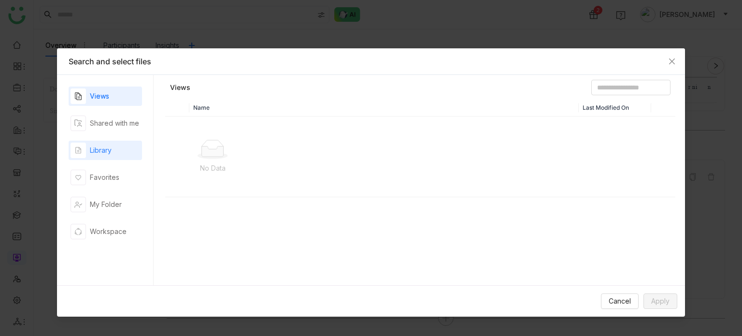
click at [77, 147] on icon "button" at bounding box center [78, 150] width 6 height 7
click at [128, 89] on div "Views" at bounding box center [105, 96] width 73 height 19
click at [137, 119] on div "Shared with me" at bounding box center [114, 123] width 49 height 11
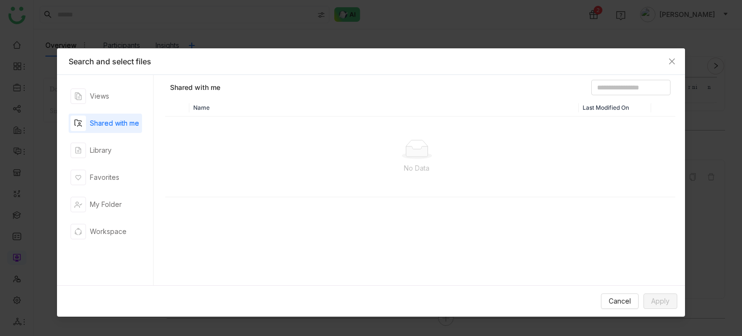
click at [128, 140] on div "Views Shared with me Library Favorites My Folder Workspace" at bounding box center [105, 180] width 73 height 187
click at [128, 142] on div "Library" at bounding box center [105, 150] width 73 height 19
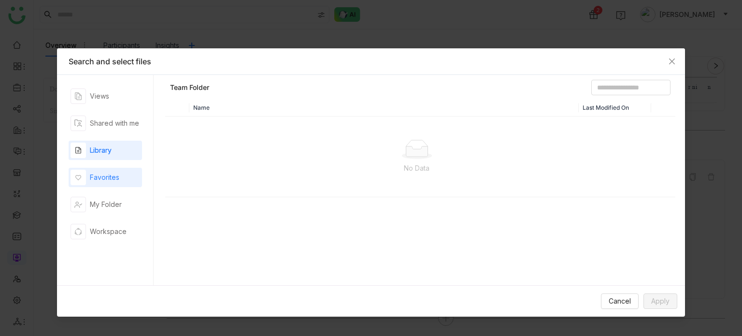
click at [124, 179] on div "Favorites" at bounding box center [105, 177] width 73 height 19
click at [124, 150] on div "Library" at bounding box center [105, 150] width 73 height 19
click at [617, 305] on span "Cancel" at bounding box center [620, 301] width 22 height 11
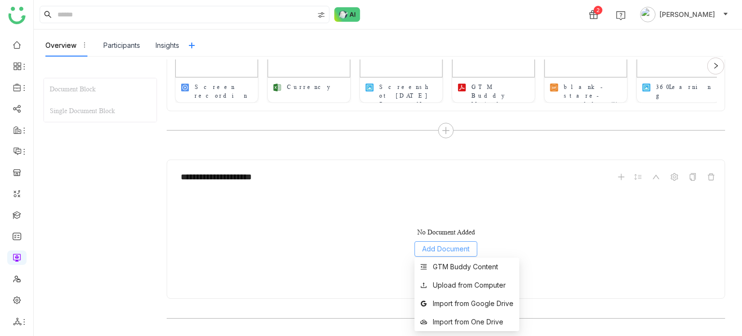
click at [435, 246] on span "Add Document" at bounding box center [445, 249] width 47 height 11
click at [446, 266] on div "GTM Buddy Content" at bounding box center [465, 266] width 65 height 11
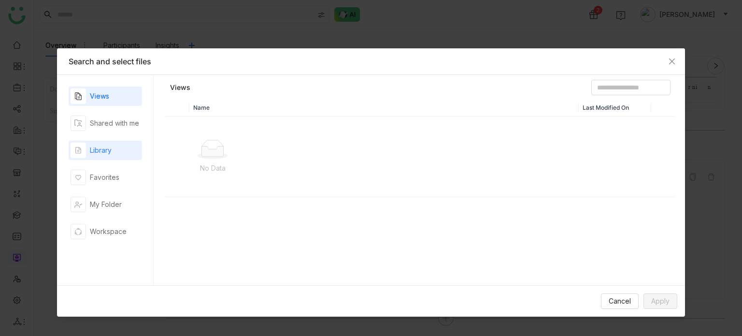
click at [120, 144] on div "Library" at bounding box center [105, 150] width 73 height 19
click at [126, 164] on div "Views Shared with me Library Favorites My Folder Workspace" at bounding box center [105, 180] width 73 height 187
click at [604, 292] on div "Cancel Apply" at bounding box center [371, 300] width 628 height 31
click at [607, 301] on button "Cancel" at bounding box center [620, 300] width 38 height 15
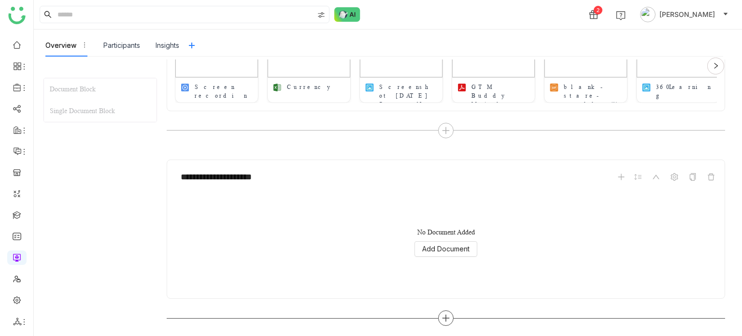
click at [445, 319] on icon at bounding box center [446, 318] width 9 height 9
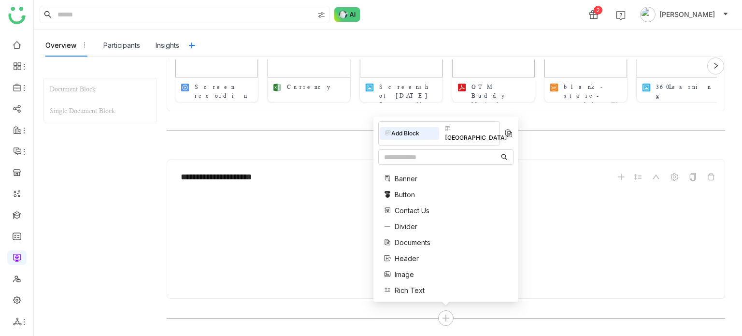
click at [414, 244] on span "Documents" at bounding box center [413, 242] width 36 height 10
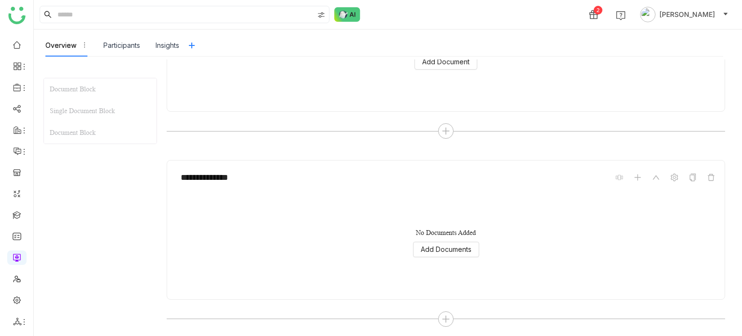
scroll to position [383, 0]
click at [454, 255] on div "No Documents Added Add Documents" at bounding box center [446, 242] width 542 height 97
click at [454, 255] on button "Add Documents" at bounding box center [446, 248] width 66 height 15
click at [456, 249] on span "Add Documents" at bounding box center [446, 249] width 51 height 11
click at [462, 249] on span "Add Documents" at bounding box center [446, 249] width 51 height 11
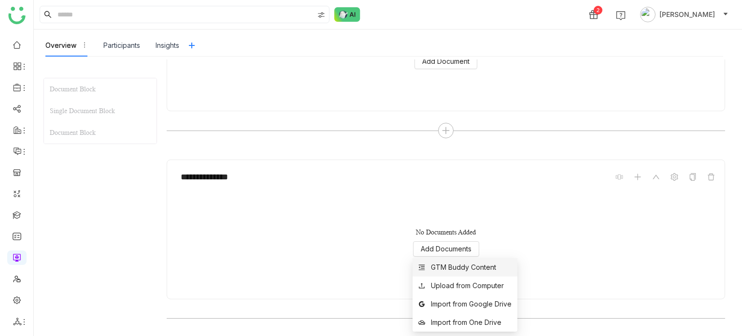
click at [462, 267] on div "GTM Buddy Content" at bounding box center [463, 267] width 65 height 11
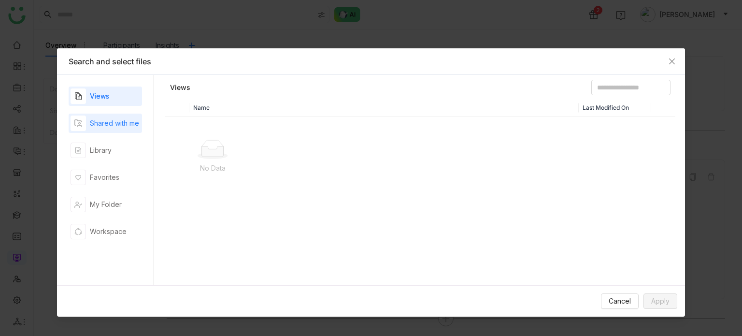
click at [141, 127] on div "Shared with me" at bounding box center [105, 123] width 73 height 19
click at [139, 136] on div "Views Shared with me Library Favorites My Folder Workspace" at bounding box center [105, 180] width 73 height 187
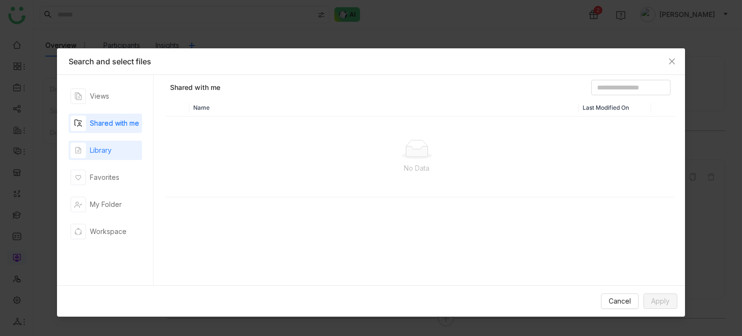
click at [138, 146] on div "Library" at bounding box center [105, 150] width 73 height 19
click at [622, 306] on button "Cancel" at bounding box center [620, 300] width 38 height 15
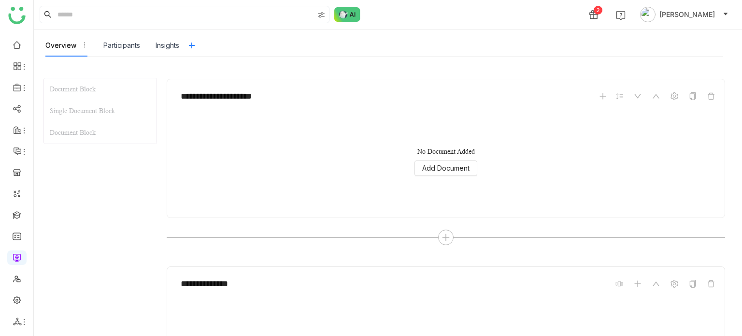
scroll to position [261, 0]
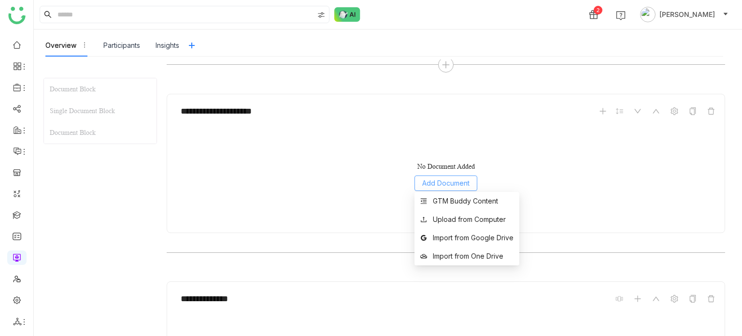
click at [454, 180] on span "Add Document" at bounding box center [445, 183] width 47 height 11
click at [454, 197] on div "GTM Buddy Content" at bounding box center [465, 201] width 65 height 11
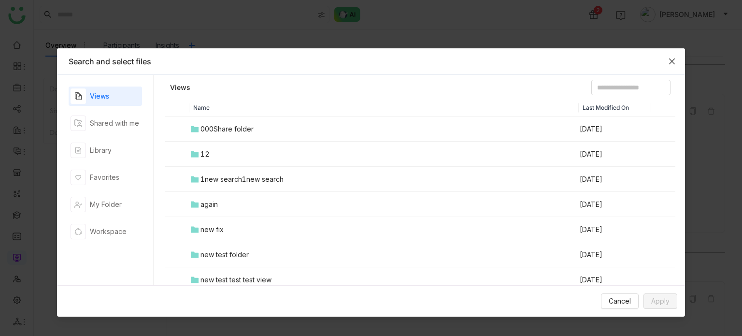
scroll to position [25, 0]
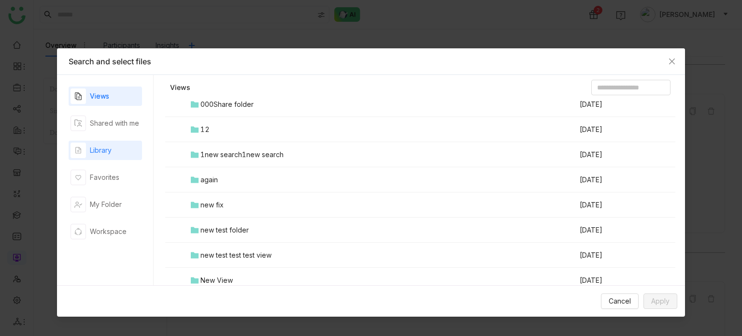
click at [105, 152] on div "Library" at bounding box center [101, 150] width 22 height 11
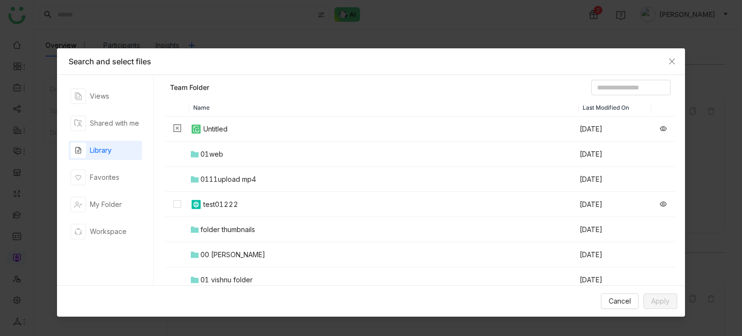
scroll to position [63, 0]
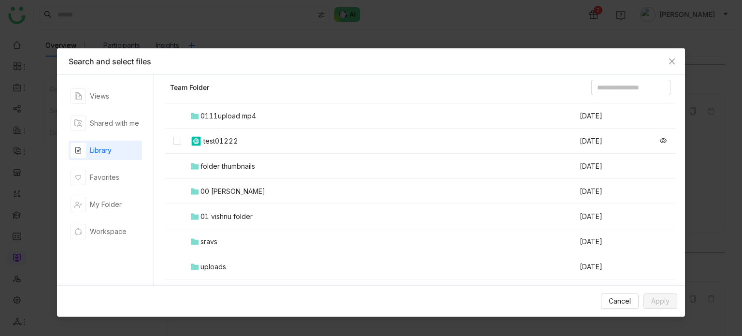
click at [236, 189] on div "00 Arif Folder" at bounding box center [233, 191] width 65 height 11
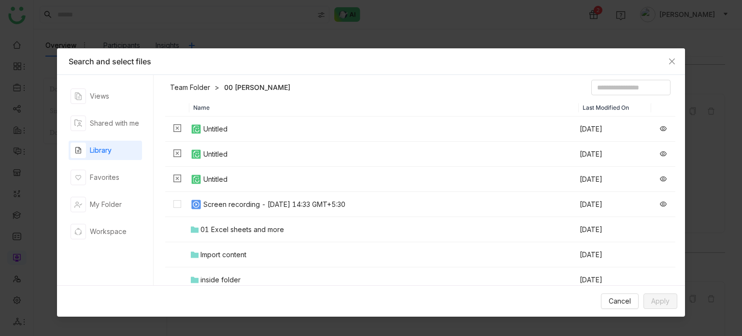
click at [17, 90] on nz-modal-container "Search and select files Views Shared with me Library Favorites My Folder Worksp…" at bounding box center [371, 168] width 742 height 336
click at [671, 62] on icon "Close" at bounding box center [672, 62] width 8 height 8
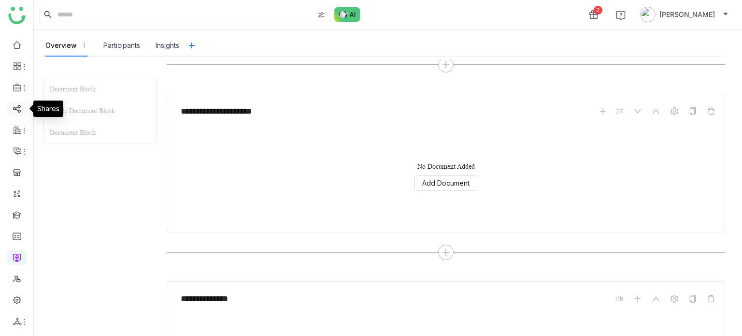
click at [21, 112] on link at bounding box center [17, 108] width 9 height 8
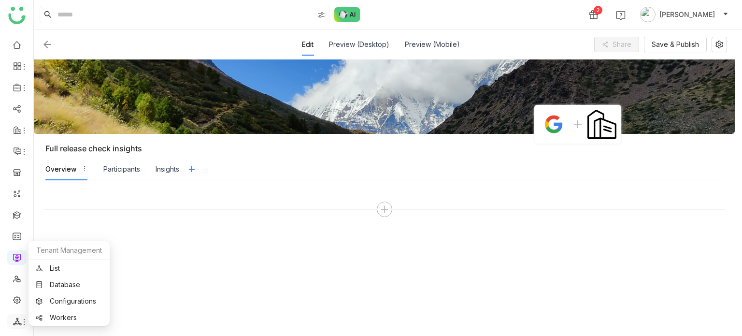
click at [21, 319] on icon at bounding box center [24, 322] width 8 height 8
click at [68, 267] on link "List" at bounding box center [69, 268] width 67 height 7
